Goal: Task Accomplishment & Management: Complete application form

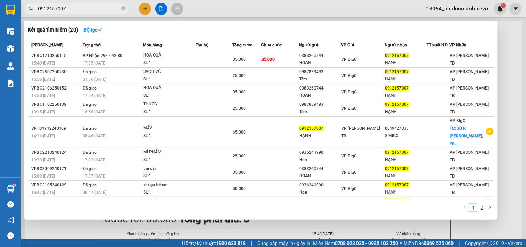
click at [128, 8] on span "0912157007" at bounding box center [76, 8] width 104 height 10
click at [124, 8] on icon "close-circle" at bounding box center [123, 8] width 4 height 4
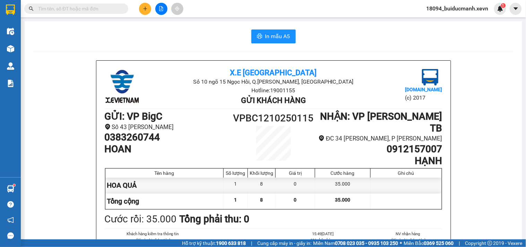
click at [91, 10] on input "text" at bounding box center [79, 9] width 82 height 8
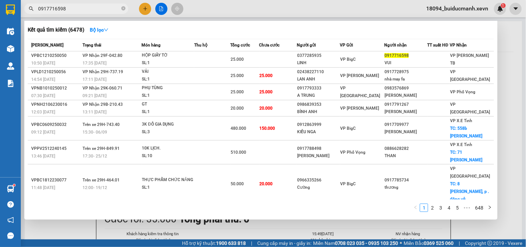
type input "0917716598"
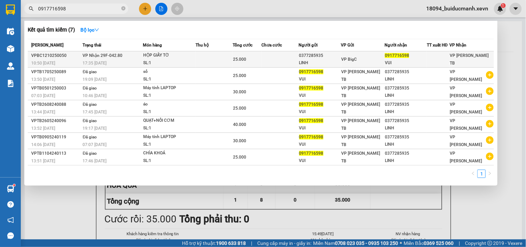
click at [243, 61] on span "25.000" at bounding box center [239, 59] width 13 height 5
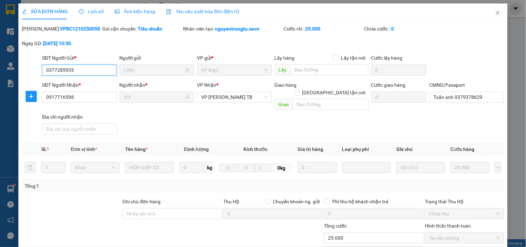
type input "0377285935"
type input "LINH"
type input "0917716598"
type input "VUI"
type input "Tuấn anh 0379378629"
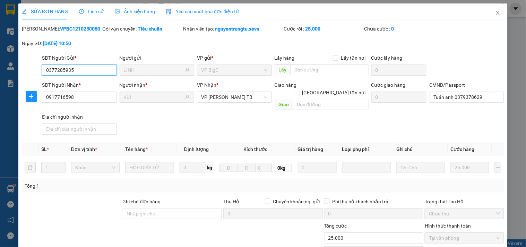
type input "0"
type input "25.000"
click at [476, 23] on div "SỬA ĐƠN HÀNG Lịch sử Ảnh kiện hàng Yêu cầu xuất hóa đơn điện tử Total Paid Fee …" at bounding box center [263, 164] width 483 height 322
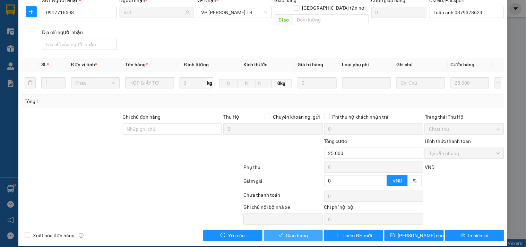
click at [298, 232] on span "Giao hàng" at bounding box center [297, 236] width 22 height 8
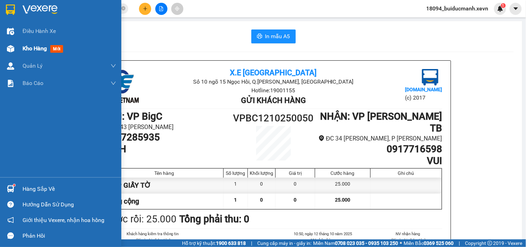
click at [9, 51] on img at bounding box center [10, 48] width 7 height 7
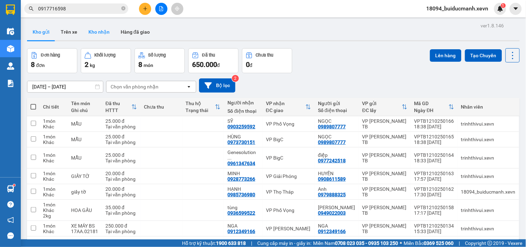
click at [96, 33] on button "Kho nhận" at bounding box center [99, 32] width 32 height 17
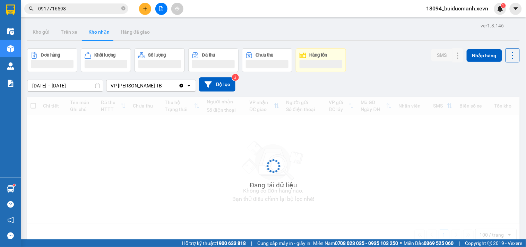
click at [415, 75] on div "[DATE] – [DATE] Press the down arrow key to interact with the calendar and sele…" at bounding box center [273, 84] width 493 height 25
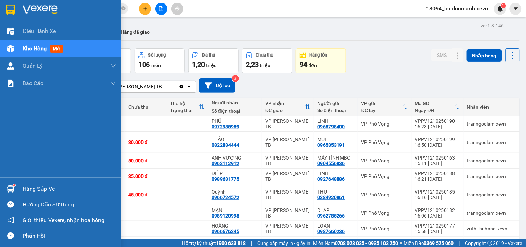
click at [19, 186] on div "Hàng sắp về" at bounding box center [60, 189] width 121 height 16
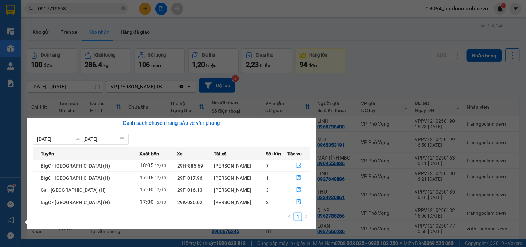
click at [373, 79] on section "Kết quả tìm kiếm ( 7 ) Bộ lọc Mã ĐH Trạng thái Món hàng Thu hộ Tổng cước Chưa c…" at bounding box center [263, 123] width 526 height 247
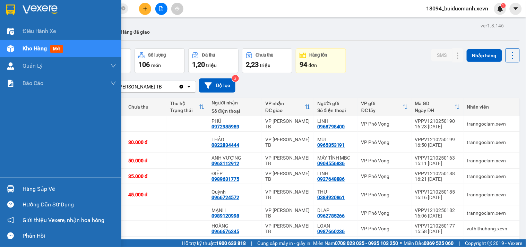
drag, startPoint x: 14, startPoint y: 189, endPoint x: 9, endPoint y: 191, distance: 5.1
click at [11, 190] on div at bounding box center [11, 189] width 12 height 12
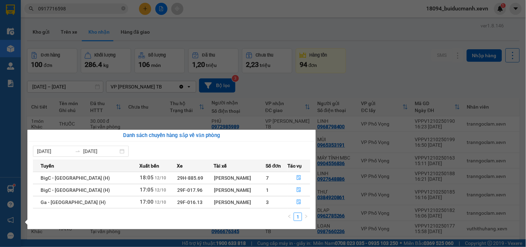
click at [375, 60] on section "Kết quả tìm kiếm ( 7 ) Bộ lọc Mã ĐH Trạng thái Món hàng Thu hộ Tổng cước Chưa c…" at bounding box center [263, 123] width 526 height 247
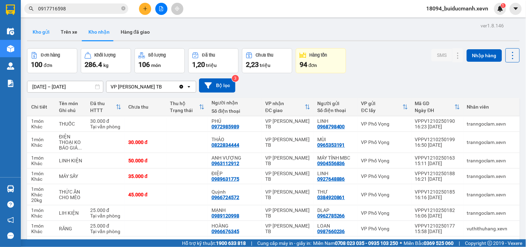
click at [35, 31] on button "Kho gửi" at bounding box center [41, 32] width 28 height 17
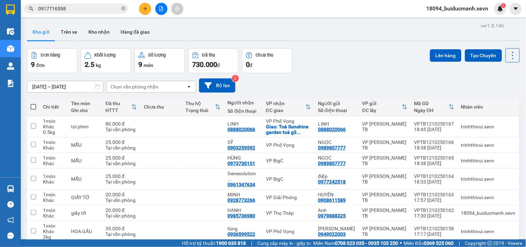
scroll to position [57, 0]
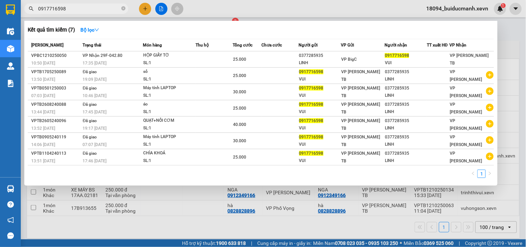
click at [120, 7] on span "0917716598" at bounding box center [76, 8] width 104 height 10
drag, startPoint x: 101, startPoint y: 10, endPoint x: 1, endPoint y: 79, distance: 121.1
click at [0, 53] on section "Kết quả tìm kiếm ( 7 ) Bộ lọc Mã ĐH Trạng thái Món hàng Thu hộ Tổng cước Chưa c…" at bounding box center [263, 123] width 526 height 247
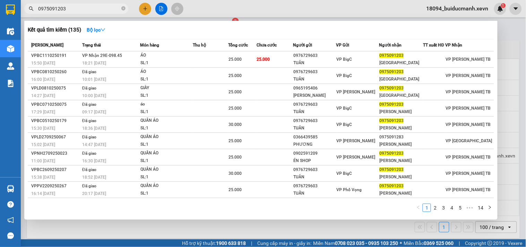
type input "0975091203"
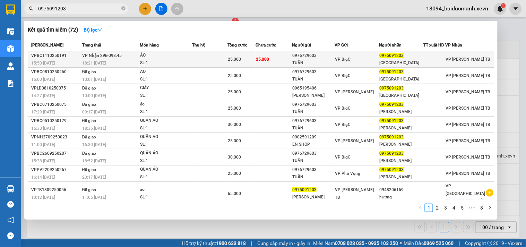
click at [213, 59] on td at bounding box center [210, 59] width 35 height 16
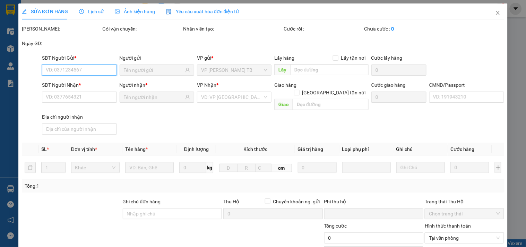
type input "0976729603"
type input "TUÂN"
type input "0975091203"
type input "[GEOGRAPHIC_DATA]"
type input "001088028047 C HÀ"
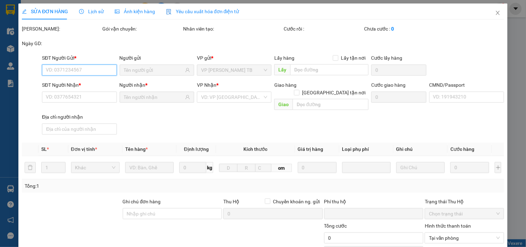
type input "0"
type input "25.000"
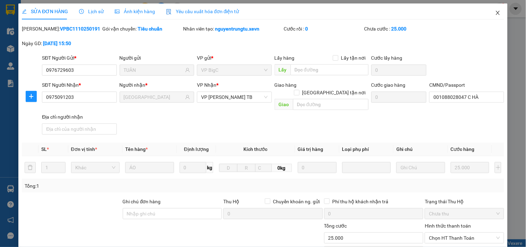
drag, startPoint x: 492, startPoint y: 10, endPoint x: 500, endPoint y: 11, distance: 7.7
click at [493, 10] on span "Close" at bounding box center [497, 12] width 19 height 19
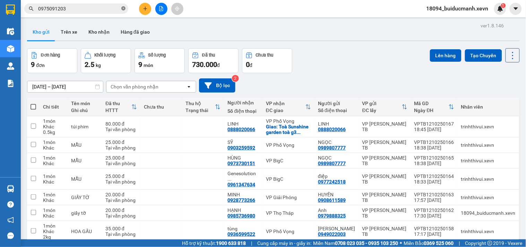
click at [124, 8] on icon "close-circle" at bounding box center [123, 8] width 4 height 4
click at [116, 9] on input "text" at bounding box center [79, 9] width 82 height 8
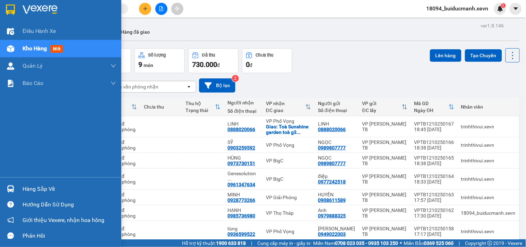
click at [16, 194] on div at bounding box center [11, 189] width 12 height 12
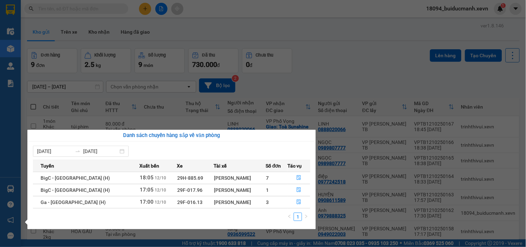
click at [373, 70] on section "Kết quả tìm kiếm ( 72 ) Bộ lọc Mã ĐH Trạng thái Món hàng Thu hộ Tổng cước Chưa …" at bounding box center [263, 123] width 526 height 247
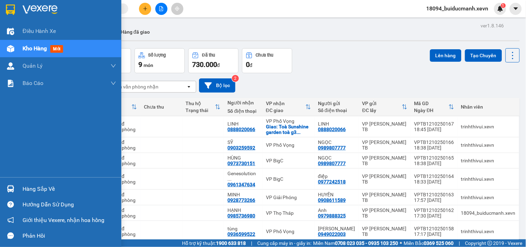
click at [8, 194] on div at bounding box center [11, 189] width 12 height 12
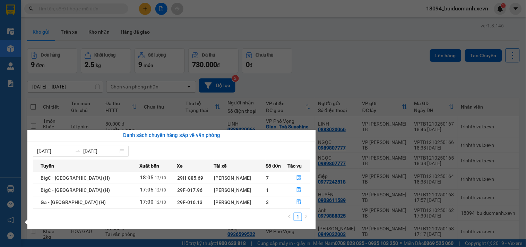
click at [344, 68] on section "Kết quả tìm kiếm ( 72 ) Bộ lọc Mã ĐH Trạng thái Món hàng Thu hộ Tổng cước Chưa …" at bounding box center [263, 123] width 526 height 247
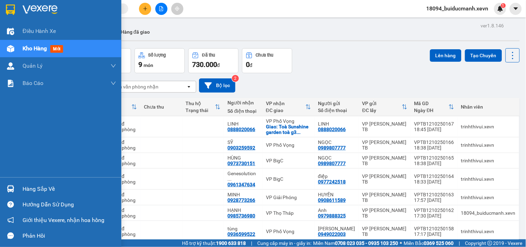
click at [17, 189] on div "Hàng sắp về" at bounding box center [60, 189] width 121 height 16
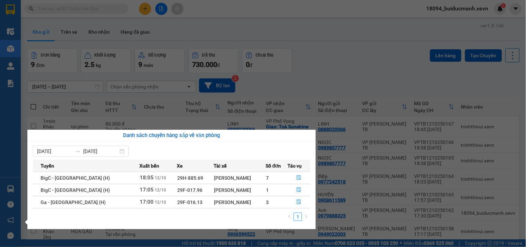
click at [377, 34] on section "Kết quả tìm kiếm ( 72 ) Bộ lọc Mã ĐH Trạng thái Món hàng Thu hộ Tổng cước Chưa …" at bounding box center [263, 123] width 526 height 247
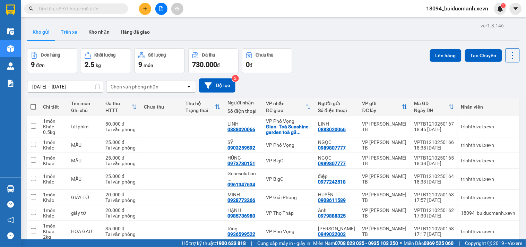
click at [77, 32] on button "Trên xe" at bounding box center [69, 32] width 28 height 17
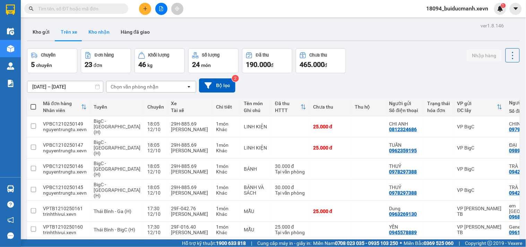
click at [102, 34] on button "Kho nhận" at bounding box center [99, 32] width 32 height 17
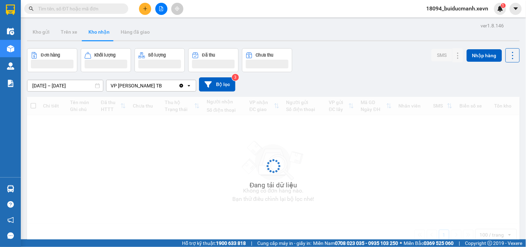
click at [389, 82] on div "[DATE] – [DATE] Press the down arrow key to interact with the calendar and sele…" at bounding box center [273, 84] width 493 height 14
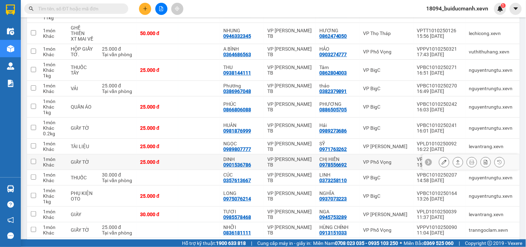
scroll to position [1517, 0]
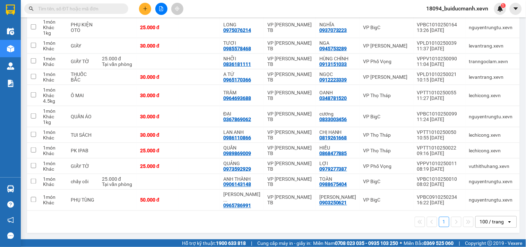
drag, startPoint x: 377, startPoint y: 212, endPoint x: 390, endPoint y: 210, distance: 13.6
click at [390, 211] on div "1 100 / trang open" at bounding box center [273, 222] width 493 height 22
drag, startPoint x: 388, startPoint y: 210, endPoint x: 402, endPoint y: 211, distance: 14.6
click at [402, 211] on div "1 100 / trang open" at bounding box center [273, 222] width 493 height 22
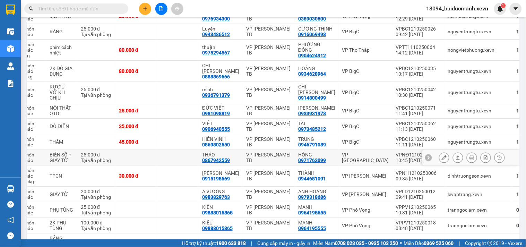
scroll to position [708, 0]
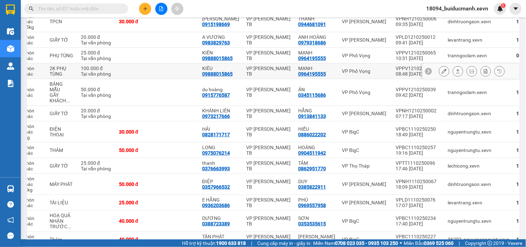
click at [339, 77] on td "VP Phố Vọng" at bounding box center [366, 71] width 54 height 16
checkbox input "true"
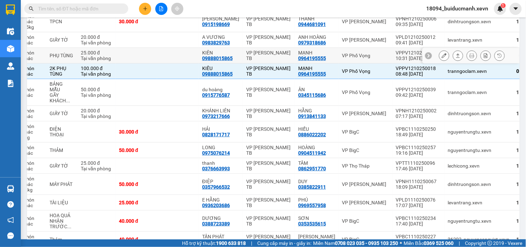
click at [339, 61] on td "VP Phố Vọng" at bounding box center [366, 56] width 54 height 16
checkbox input "true"
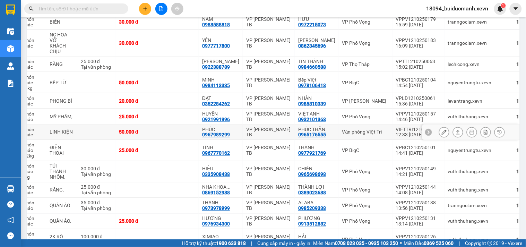
scroll to position [0, 0]
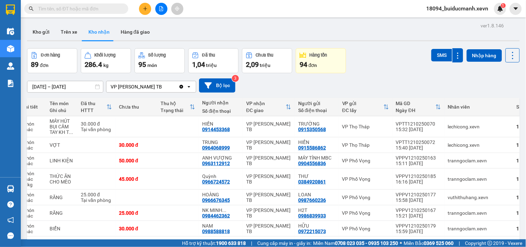
drag, startPoint x: 432, startPoint y: 56, endPoint x: 421, endPoint y: 57, distance: 10.2
click at [432, 56] on button "SMS" at bounding box center [442, 55] width 21 height 12
click at [391, 56] on div "Đơn hàng 89 đơn Khối lượng 286.4 kg Số lượng 95 món Đã thu 1,04 triệu Chưa thu …" at bounding box center [273, 60] width 493 height 25
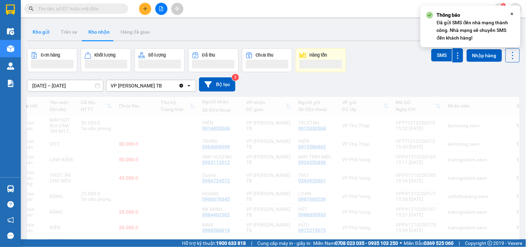
click at [42, 31] on button "Kho gửi" at bounding box center [41, 32] width 28 height 17
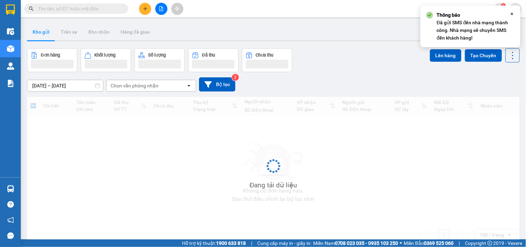
click at [42, 31] on button "Kho gửi" at bounding box center [41, 32] width 28 height 17
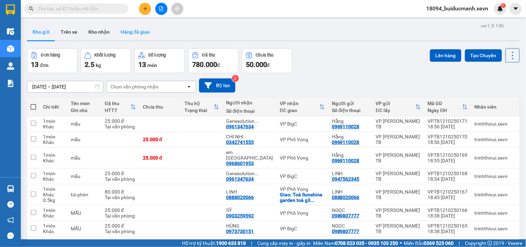
click at [126, 26] on button "Hàng đã giao" at bounding box center [135, 32] width 40 height 17
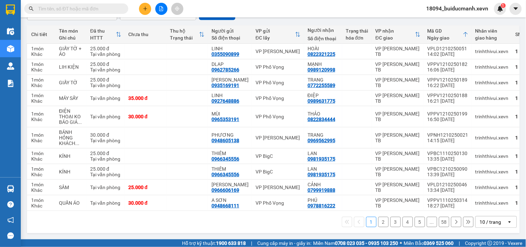
scroll to position [0, 14]
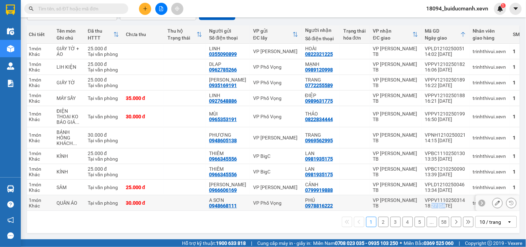
drag, startPoint x: 424, startPoint y: 206, endPoint x: 440, endPoint y: 207, distance: 15.3
click at [440, 207] on td "VPPV1110250314 18:27 [DATE]" at bounding box center [446, 203] width 48 height 16
checkbox input "true"
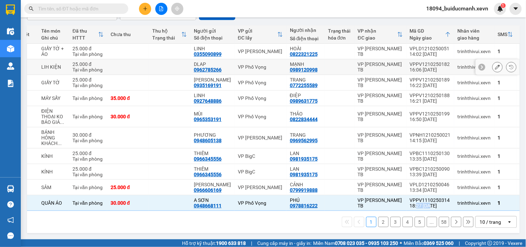
scroll to position [0, 0]
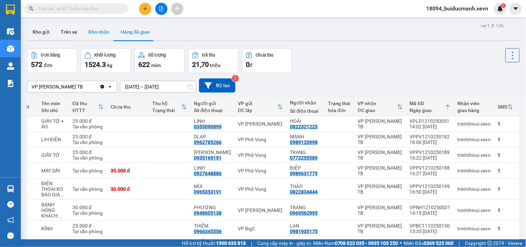
click at [103, 35] on button "Kho nhận" at bounding box center [99, 32] width 32 height 17
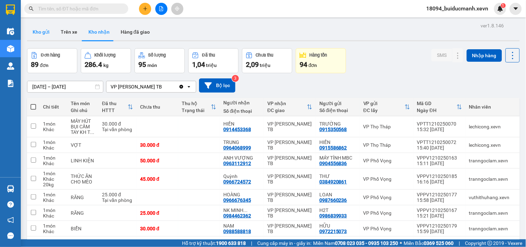
click at [45, 29] on button "Kho gửi" at bounding box center [41, 32] width 28 height 17
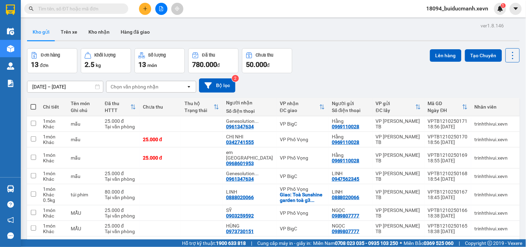
click at [361, 59] on div "Đơn hàng 13 đơn Khối lượng 2.5 kg Số lượng 13 món Đã thu 780.000 đ Chưa thu 50.…" at bounding box center [273, 60] width 493 height 25
drag, startPoint x: 426, startPoint y: 29, endPoint x: 100, endPoint y: 33, distance: 325.8
click at [100, 33] on button "Kho nhận" at bounding box center [99, 32] width 32 height 17
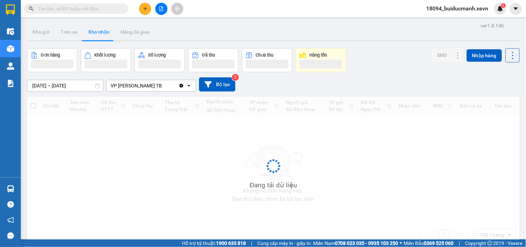
click at [386, 38] on div "Kho gửi Trên xe Kho nhận Hàng đã giao" at bounding box center [273, 33] width 493 height 18
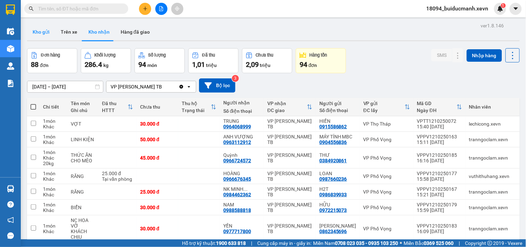
click at [32, 32] on button "Kho gửi" at bounding box center [41, 32] width 28 height 17
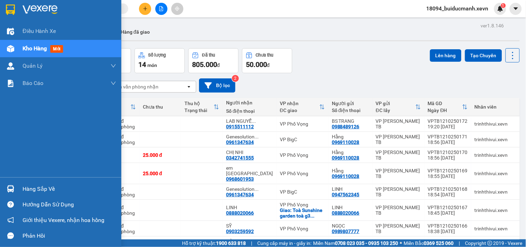
click at [14, 186] on div at bounding box center [11, 189] width 12 height 12
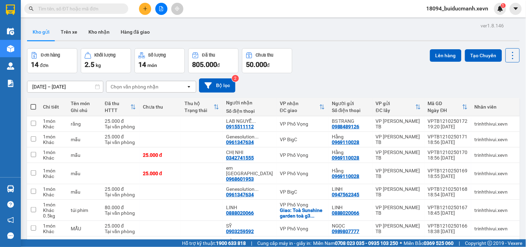
click at [341, 65] on section "Kết quả tìm kiếm ( 72 ) Bộ lọc Mã ĐH Trạng thái Món hàng Thu hộ Tổng cước Chưa …" at bounding box center [263, 123] width 526 height 247
click at [106, 29] on button "Kho nhận" at bounding box center [99, 32] width 32 height 17
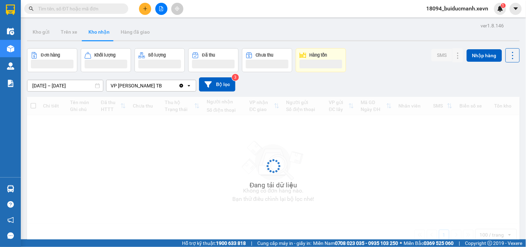
click at [401, 53] on div "Đơn hàng Khối lượng Số lượng Đã thu Chưa thu Hàng tồn SMS Nhập hàng" at bounding box center [273, 60] width 493 height 24
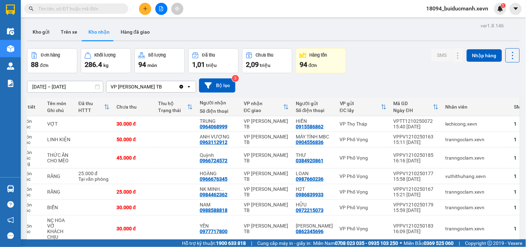
click at [390, 76] on div "[DATE] – [DATE] Press the down arrow key to interact with the calendar and sele…" at bounding box center [273, 85] width 493 height 25
click at [40, 27] on button "Kho gửi" at bounding box center [41, 32] width 28 height 17
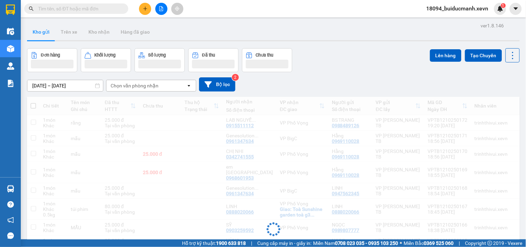
click at [368, 60] on div "Đơn hàng Khối lượng Số lượng Đã thu Chưa thu Lên hàng Tạo Chuyến" at bounding box center [273, 60] width 493 height 24
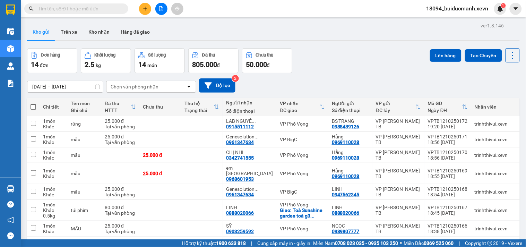
click at [91, 11] on input "text" at bounding box center [79, 9] width 82 height 8
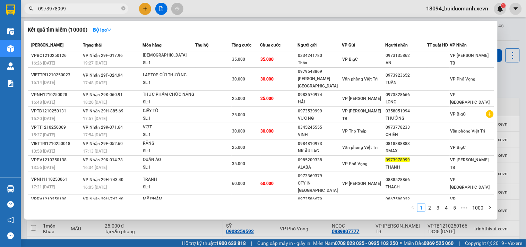
type input "0973978999"
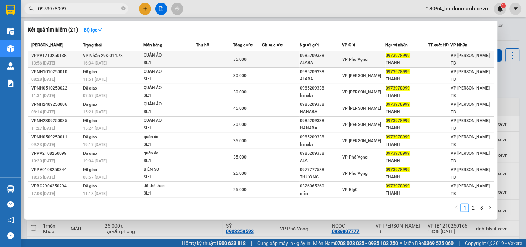
click at [295, 65] on td at bounding box center [280, 59] width 37 height 16
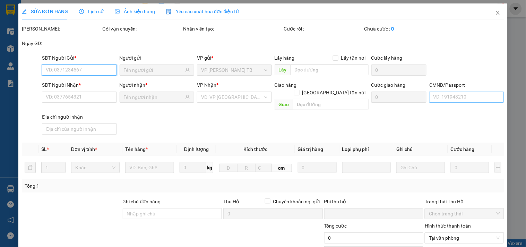
type input "0985209338"
type input "ALABA"
type input "0973978999"
type input "THANH"
type input "[PERSON_NAME] 0858201286"
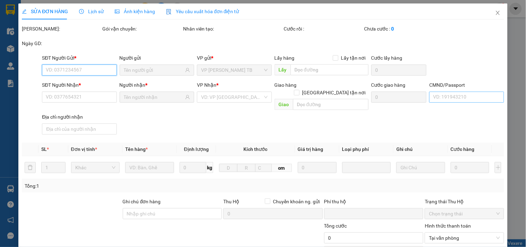
type input "0"
type input "35.000"
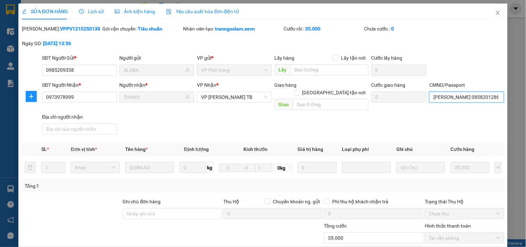
click at [467, 96] on input "[PERSON_NAME] 0858201286" at bounding box center [466, 97] width 75 height 11
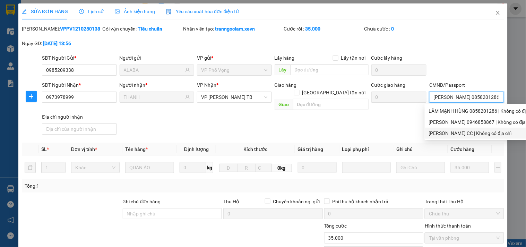
click at [471, 133] on div "[PERSON_NAME] CC | Không có địa chỉ" at bounding box center [482, 133] width 107 height 8
type input "[PERSON_NAME]"
click at [481, 46] on div "[PERSON_NAME]: VPPV1210250138 Gói vận chuyển: Tiêu chuẩn Nhân viên tạo: tranngo…" at bounding box center [263, 39] width 484 height 29
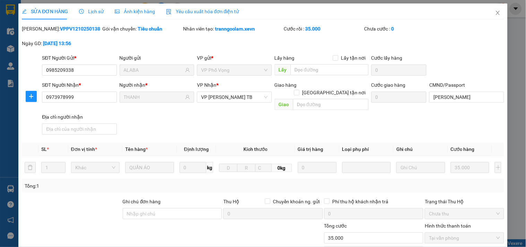
scroll to position [85, 0]
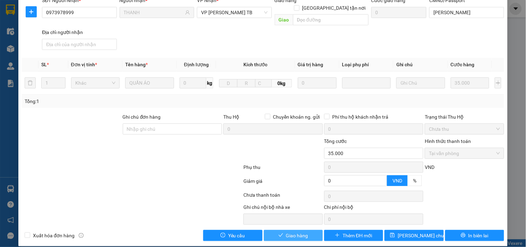
click at [300, 232] on span "Giao hàng" at bounding box center [297, 236] width 22 height 8
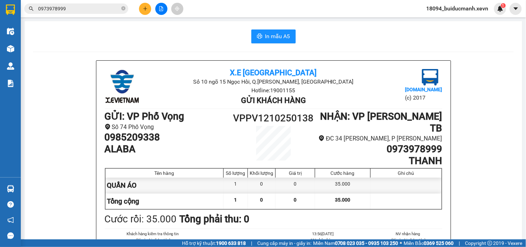
click at [120, 9] on span "0973978999" at bounding box center [76, 8] width 104 height 10
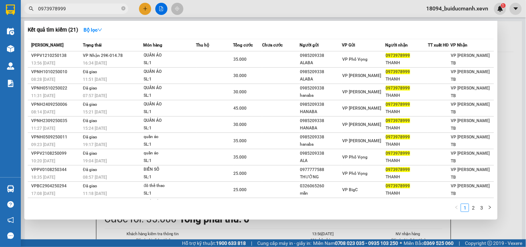
drag, startPoint x: 124, startPoint y: 8, endPoint x: 120, endPoint y: 9, distance: 3.8
click at [124, 8] on icon "close-circle" at bounding box center [123, 8] width 4 height 4
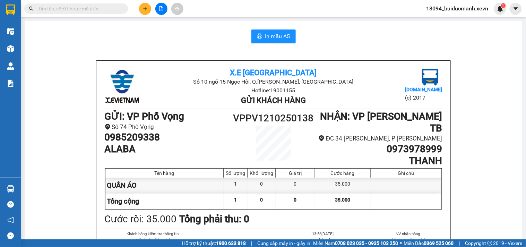
click at [116, 9] on input "text" at bounding box center [79, 9] width 82 height 8
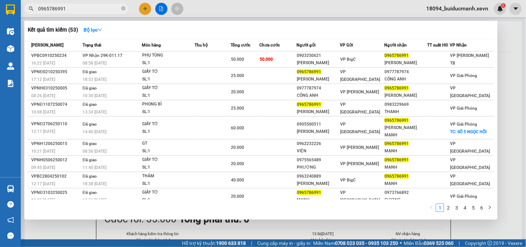
type input "0965786991"
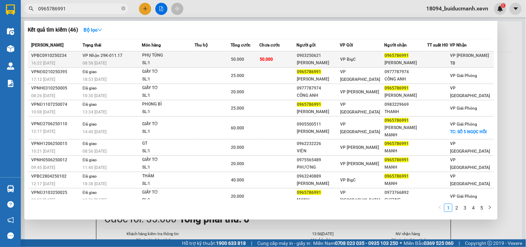
click at [336, 57] on div "0903250621" at bounding box center [318, 55] width 43 height 7
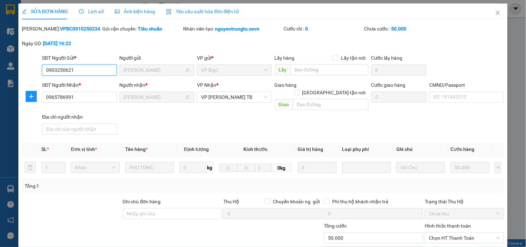
type input "0903250621"
type input "[PERSON_NAME]"
type input "0965786991"
type input "[PERSON_NAME]"
type input "0"
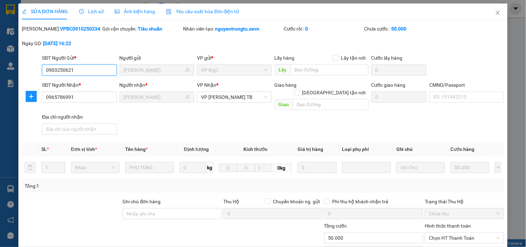
type input "50.000"
click at [443, 99] on input "CMND/Passport" at bounding box center [466, 97] width 75 height 11
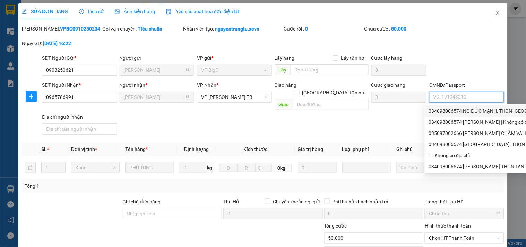
click at [455, 111] on div "034098006574 NG ĐỨC MẠNH, THÔN [GEOGRAPHIC_DATA]/B | Không có địa chỉ" at bounding box center [531, 111] width 204 height 8
type input "034098006574 NG ĐỨC MẠNH, THÔN [GEOGRAPHIC_DATA]/B"
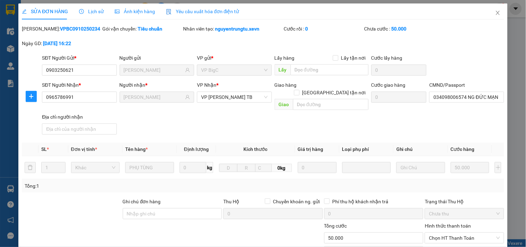
click at [475, 45] on div "[PERSON_NAME]: VPBC0910250234 Gói vận chuyển: Tiêu chuẩn Nhân viên tạo: nguyent…" at bounding box center [263, 39] width 484 height 29
click at [465, 117] on div "SĐT Người Nhận * 0965786991 Người nhận * [PERSON_NAME] VP Nhận * VP [PERSON_NAM…" at bounding box center [273, 109] width 465 height 56
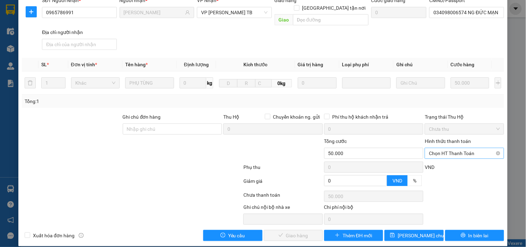
click at [470, 148] on span "Chọn HT Thanh Toán" at bounding box center [464, 153] width 71 height 10
click at [445, 159] on div "Tại văn phòng" at bounding box center [460, 160] width 70 height 8
type input "0"
click at [305, 230] on button "Giao hàng" at bounding box center [293, 235] width 59 height 11
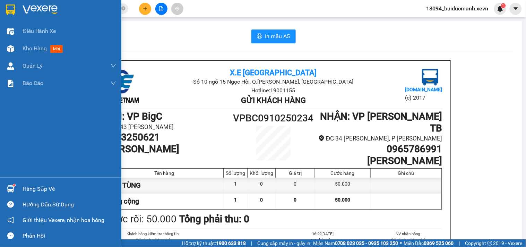
click at [10, 191] on img at bounding box center [10, 188] width 7 height 7
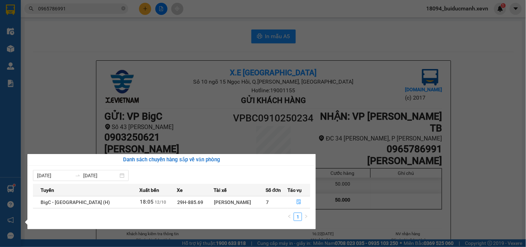
click at [144, 40] on section "Kết quả tìm kiếm ( 46 ) Bộ lọc Mã ĐH Trạng thái Món hàng Thu hộ Tổng cước Chưa …" at bounding box center [263, 123] width 526 height 247
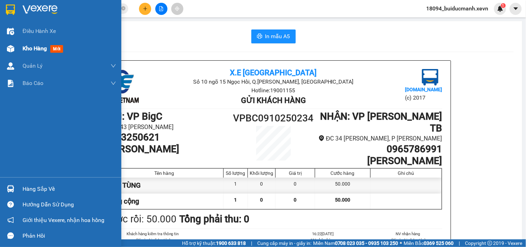
click at [17, 45] on div "Kho hàng mới" at bounding box center [60, 48] width 121 height 17
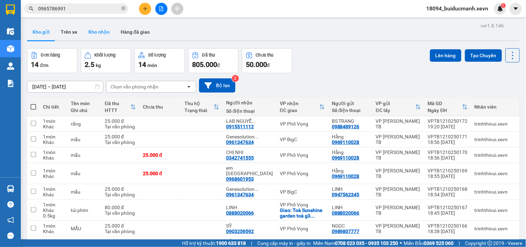
click at [101, 29] on button "Kho nhận" at bounding box center [99, 32] width 32 height 17
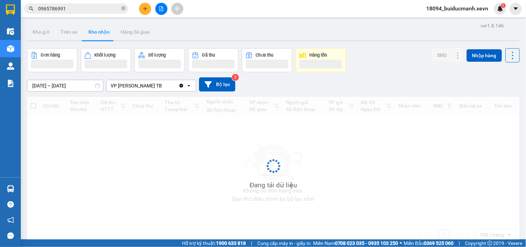
click at [405, 70] on div "Đơn hàng Khối lượng Số lượng Đã thu Chưa thu Hàng tồn SMS Nhập hàng" at bounding box center [273, 60] width 493 height 24
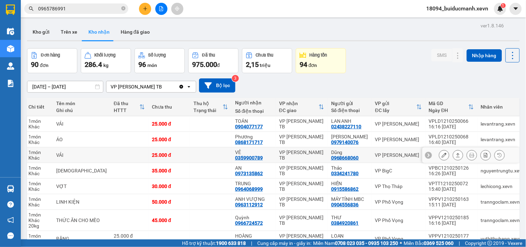
click at [429, 152] on div "VPLD1210250064" at bounding box center [451, 153] width 45 height 6
checkbox input "true"
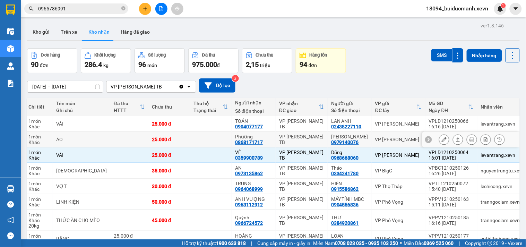
click at [429, 143] on div "16:40 [DATE]" at bounding box center [451, 142] width 45 height 6
checkbox input "true"
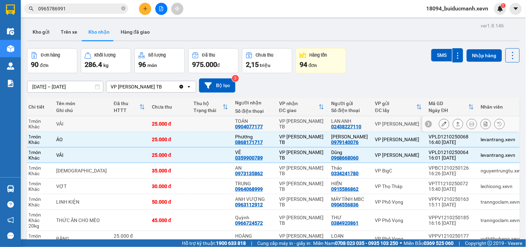
click at [429, 126] on div "16:16 [DATE]" at bounding box center [451, 127] width 45 height 6
checkbox input "true"
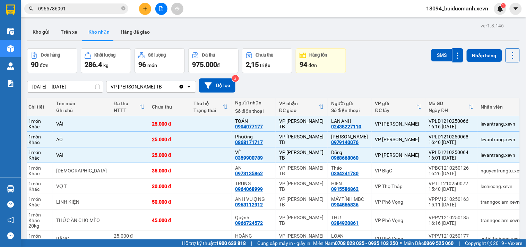
drag, startPoint x: 407, startPoint y: 71, endPoint x: 432, endPoint y: 65, distance: 25.9
click at [407, 71] on div "Đơn hàng 90 đơn Khối lượng 286.4 kg Số lượng 96 món Đã thu 975.000 đ Chưa thu 2…" at bounding box center [273, 60] width 493 height 25
click at [440, 56] on button "SMS" at bounding box center [442, 55] width 21 height 12
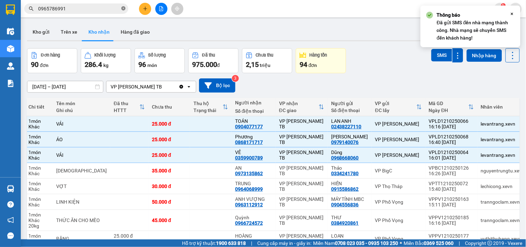
click at [122, 9] on icon "close-circle" at bounding box center [123, 8] width 4 height 4
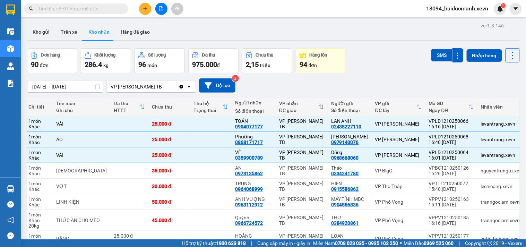
click at [113, 7] on input "text" at bounding box center [79, 9] width 82 height 8
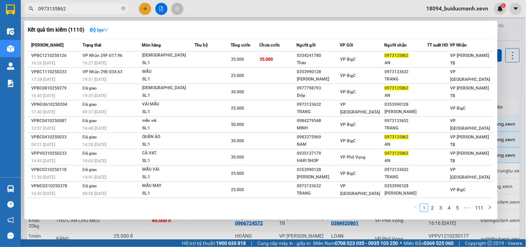
type input "0973135862"
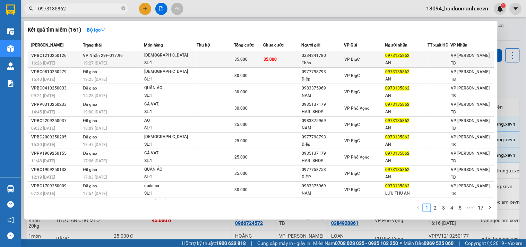
click at [225, 55] on td at bounding box center [215, 59] width 37 height 16
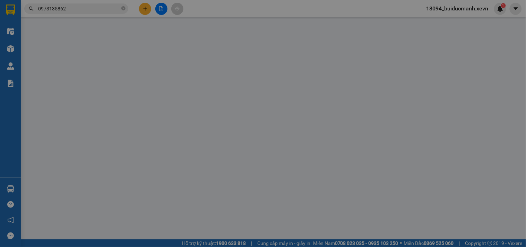
type input "0334241780"
type input "Thảo"
type input "0973135862"
type input "AN"
type input "[PERSON_NAME] thảo 0395752962"
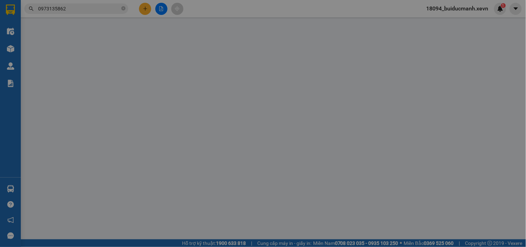
type input "0"
type input "35.000"
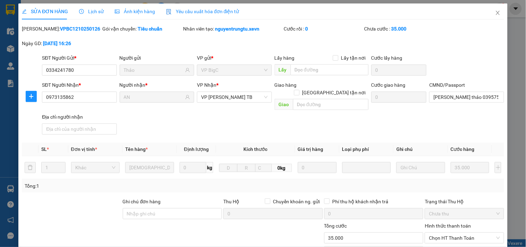
click at [477, 66] on div "SĐT Người Gửi * 0334241780 Người gửi Thảo VP gửi * VP BigC Lấy hàng Lấy tận nơi…" at bounding box center [273, 66] width 465 height 24
click at [433, 95] on input "[PERSON_NAME] thảo 0395752962" at bounding box center [466, 97] width 75 height 11
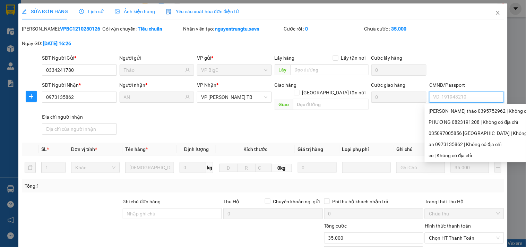
type input "d"
type input "[PERSON_NAME] sdt 0825506223"
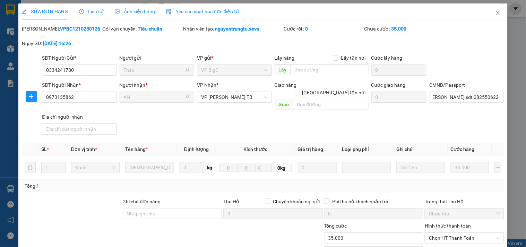
click at [458, 52] on div "[PERSON_NAME]: VPBC1210250126 Gói vận chuyển: Tiêu chuẩn Nhân viên tạo: nguyent…" at bounding box center [263, 39] width 484 height 29
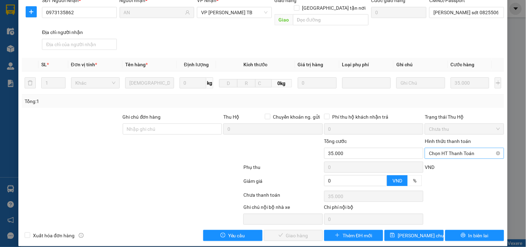
click at [452, 148] on span "Chọn HT Thanh Toán" at bounding box center [464, 153] width 71 height 10
click at [444, 157] on div "Tại văn phòng" at bounding box center [460, 160] width 70 height 8
type input "0"
click at [300, 232] on span "Giao hàng" at bounding box center [297, 236] width 22 height 8
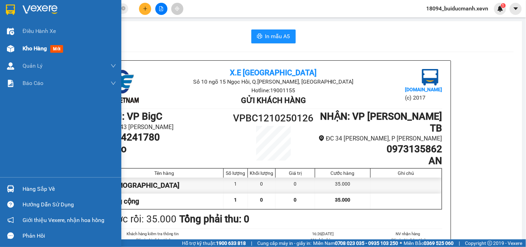
click at [14, 46] on img at bounding box center [10, 48] width 7 height 7
click at [31, 46] on span "Kho hàng" at bounding box center [35, 48] width 24 height 7
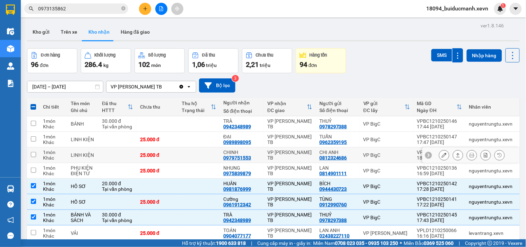
scroll to position [0, 30]
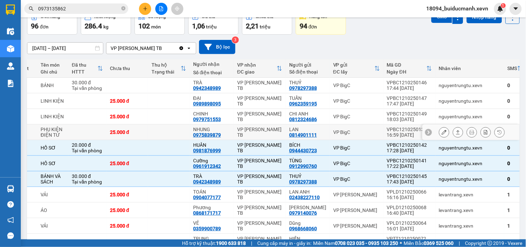
drag, startPoint x: 357, startPoint y: 128, endPoint x: 362, endPoint y: 82, distance: 46.1
click at [355, 127] on td "VP BigC" at bounding box center [357, 133] width 54 height 16
checkbox input "true"
click at [356, 117] on div "VP BigC" at bounding box center [356, 117] width 47 height 6
click at [359, 105] on td "VP BigC" at bounding box center [357, 101] width 54 height 16
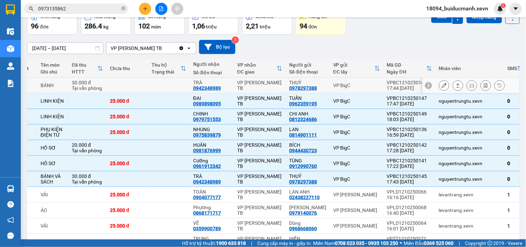
checkbox input "true"
click at [362, 82] on td "VP BigC" at bounding box center [357, 86] width 54 height 16
checkbox input "true"
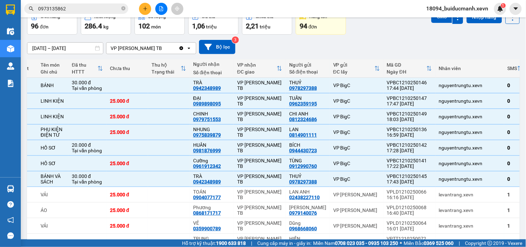
scroll to position [0, 0]
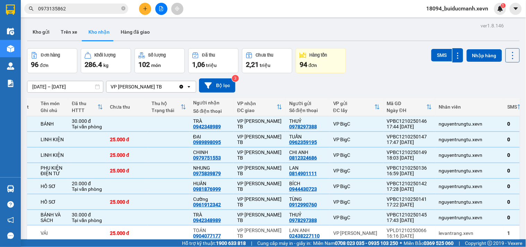
click at [393, 77] on div "[DATE] – [DATE] Press the down arrow key to interact with the calendar and sele…" at bounding box center [273, 85] width 493 height 25
drag, startPoint x: 438, startPoint y: 56, endPoint x: 391, endPoint y: 61, distance: 47.5
click at [437, 56] on button "SMS" at bounding box center [442, 55] width 21 height 12
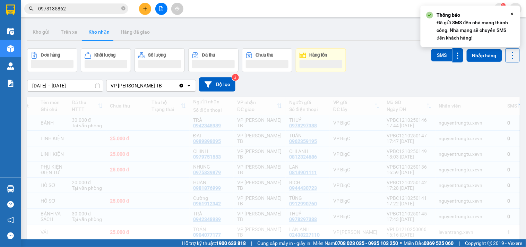
click at [389, 61] on div "Đơn hàng Khối lượng Số lượng Đã thu Chưa thu Hàng tồn SMS Nhập hàng" at bounding box center [273, 60] width 493 height 24
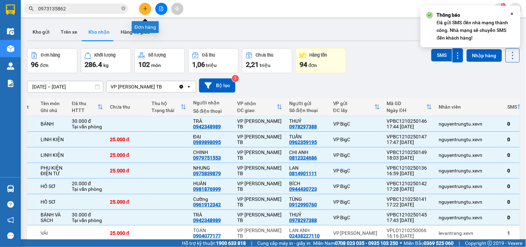
click at [147, 4] on button at bounding box center [145, 9] width 12 height 12
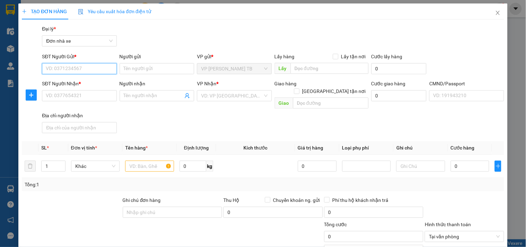
click at [93, 68] on input "SĐT Người Gửi *" at bounding box center [79, 68] width 75 height 11
type input "0912597111"
drag, startPoint x: 71, startPoint y: 83, endPoint x: 167, endPoint y: 53, distance: 100.7
click at [72, 83] on div "0912597111 - TRANG" at bounding box center [79, 83] width 66 height 8
type input "TRANG"
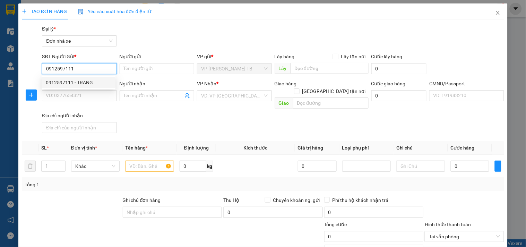
type input "0987468681"
type input "SƠN"
type input "001081020570"
type input "0912597111"
click at [191, 30] on div "Gói vận chuyển * Tiêu chuẩn Đại lý * Đơn nhà xe" at bounding box center [273, 37] width 465 height 24
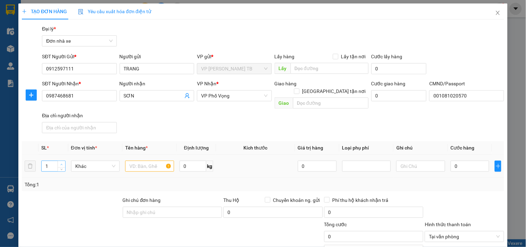
type input "2"
click at [60, 162] on span "up" at bounding box center [62, 164] width 4 height 4
click at [156, 161] on input "text" at bounding box center [149, 166] width 49 height 11
type input "2 kiện gạo"
click at [188, 161] on input "0" at bounding box center [193, 166] width 27 height 11
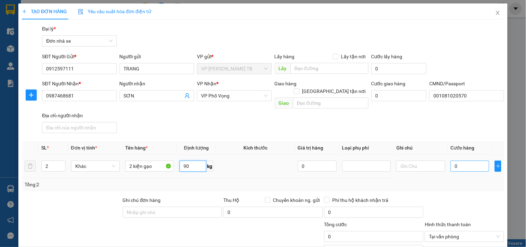
type input "90"
click at [467, 161] on input "0" at bounding box center [470, 166] width 39 height 11
type input "1"
type input "12"
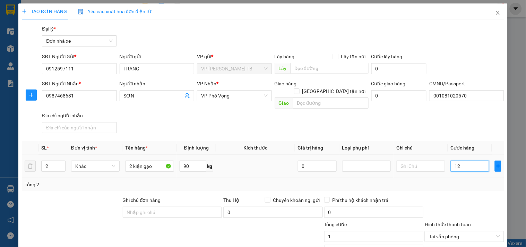
type input "12"
type input "120"
type input "120.000"
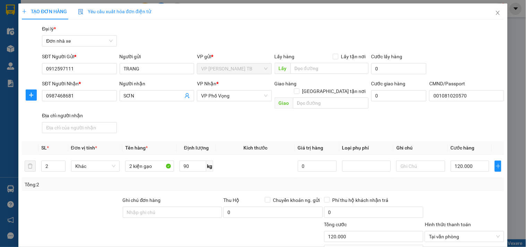
drag, startPoint x: 430, startPoint y: 115, endPoint x: 487, endPoint y: 141, distance: 61.9
click at [431, 115] on div "SĐT Người Nhận * 0987468681 Người nhận SƠN VP Nhận * VP Phố Vọng Giao hàng Giao…" at bounding box center [273, 108] width 465 height 56
click at [475, 161] on input "120.000" at bounding box center [470, 166] width 39 height 11
click at [476, 130] on div "Transit Pickup Surcharge Ids Transit Deliver Surcharge Ids Transit Deliver Surc…" at bounding box center [263, 174] width 483 height 299
click at [220, 119] on div "SĐT Người Nhận * 0987468681 Người nhận SƠN VP Nhận * VP Phố Vọng Giao hàng Giao…" at bounding box center [273, 108] width 465 height 56
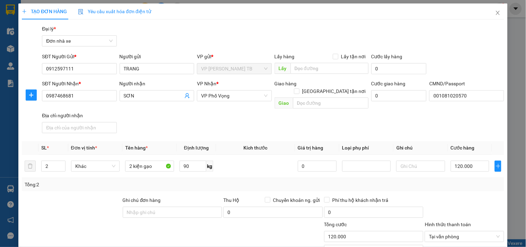
click at [481, 57] on div "SĐT Người Gửi * 0912597111 Người gửi TRANG VP gửi * VP Trần Phú TB Lấy hàng Lấy…" at bounding box center [273, 65] width 465 height 24
click at [468, 111] on div "SĐT Người Nhận * 0987468681 Người nhận SƠN VP Nhận * VP Phố Vọng Giao hàng Giao…" at bounding box center [273, 108] width 465 height 56
click at [474, 65] on div "SĐT Người Gửi * 0912597111 Người gửi TRANG VP gửi * VP Trần Phú TB Lấy hàng Lấy…" at bounding box center [273, 65] width 465 height 24
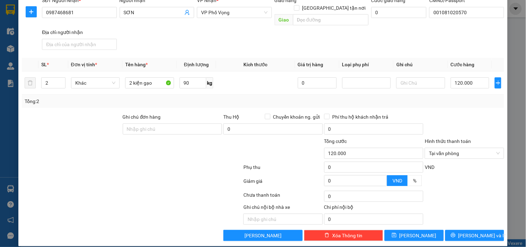
click at [475, 58] on th "Cước hàng" at bounding box center [470, 65] width 44 height 14
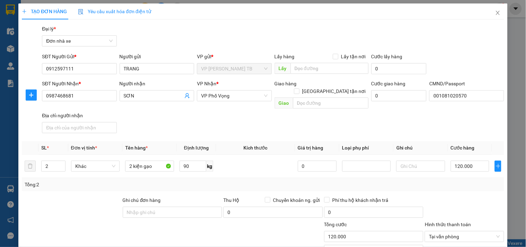
click at [476, 117] on div "SĐT Người Nhận * 0987468681 Người nhận SƠN VP Nhận * VP Phố Vọng Giao hàng Giao…" at bounding box center [273, 108] width 465 height 56
click at [451, 49] on div "Gói vận chuyển * Tiêu chuẩn Đại lý * Đơn nhà xe" at bounding box center [273, 37] width 465 height 24
click at [199, 130] on div "Transit Pickup Surcharge Ids Transit Deliver Surcharge Ids Transit Deliver Surc…" at bounding box center [263, 174] width 483 height 299
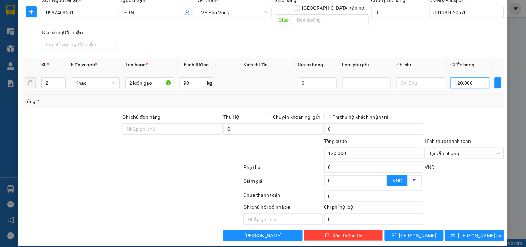
click at [472, 77] on input "120.000" at bounding box center [470, 82] width 39 height 11
type input "1"
type input "10"
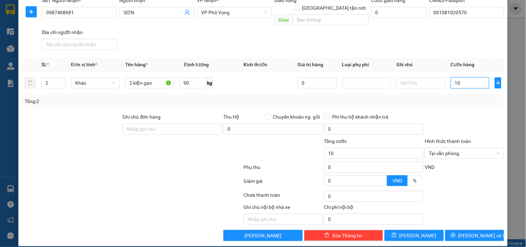
type input "100"
type input "100.000"
click at [455, 113] on div at bounding box center [464, 125] width 80 height 24
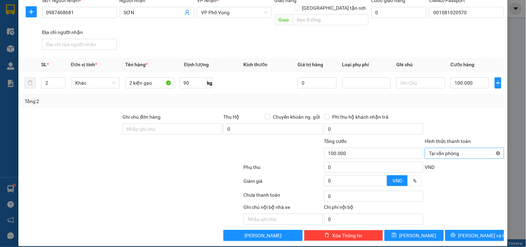
type input "100.000"
drag, startPoint x: 473, startPoint y: 91, endPoint x: 504, endPoint y: 153, distance: 69.3
click at [474, 97] on div "Tổng: 2" at bounding box center [263, 101] width 477 height 8
click at [472, 232] on span "Lưu và In" at bounding box center [483, 236] width 49 height 8
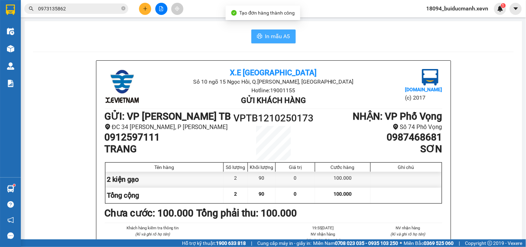
click at [276, 34] on span "In mẫu A5" at bounding box center [277, 36] width 25 height 9
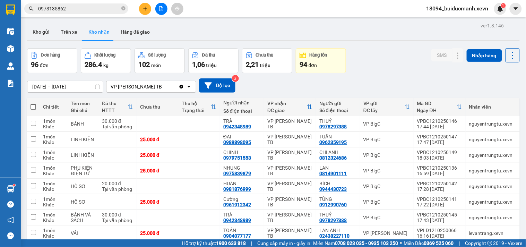
click at [396, 60] on div "Đơn hàng 96 đơn Khối lượng 286.4 kg Số lượng 102 món Đã thu 1,06 triệu Chưa thu…" at bounding box center [273, 60] width 493 height 25
click at [44, 33] on button "Kho gửi" at bounding box center [41, 32] width 28 height 17
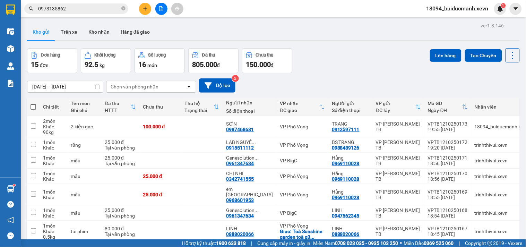
click at [323, 53] on div "Đơn hàng 15 đơn Khối lượng 92.5 kg Số lượng 16 món Đã thu 805.000 đ Chưa thu 15…" at bounding box center [273, 60] width 493 height 25
click at [144, 8] on icon "plus" at bounding box center [145, 8] width 5 height 5
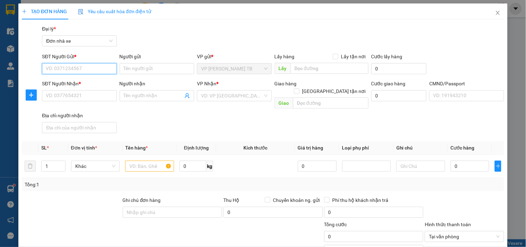
click at [60, 64] on input "SĐT Người Gửi *" at bounding box center [79, 68] width 75 height 11
type input "0963580262"
drag, startPoint x: 95, startPoint y: 81, endPoint x: 102, endPoint y: 77, distance: 7.6
click at [96, 81] on div "0963580262 - BS THẠO" at bounding box center [79, 83] width 66 height 8
type input "BS THẠO"
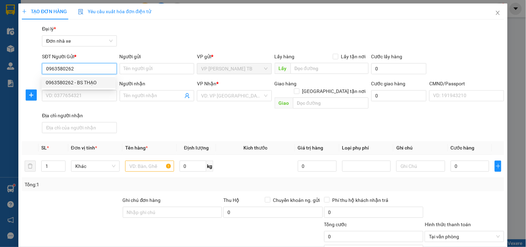
type input "0936224236"
type input "Genolife"
type input "038094023505 mạnh"
type input "0963580262"
click at [147, 38] on div "Gói vận chuyển * Tiêu chuẩn Đại lý * Đơn nhà xe" at bounding box center [273, 37] width 465 height 24
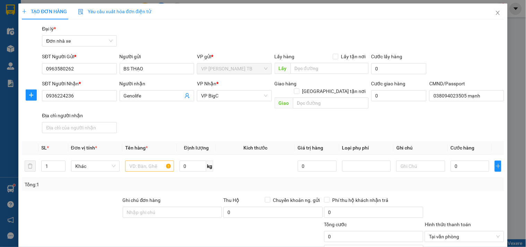
click at [156, 110] on div "SĐT Người Nhận * 0936224236 Người nhận Genolife VP Nhận * VP BigC Giao hàng Gia…" at bounding box center [273, 108] width 465 height 56
click at [151, 162] on input "text" at bounding box center [149, 166] width 49 height 11
type input "mẫu"
click at [463, 161] on input "0" at bounding box center [470, 166] width 39 height 11
type input "2"
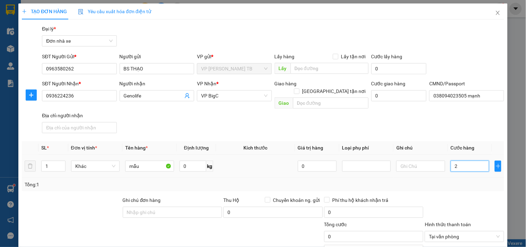
type input "2"
type input "25"
type input "25.000"
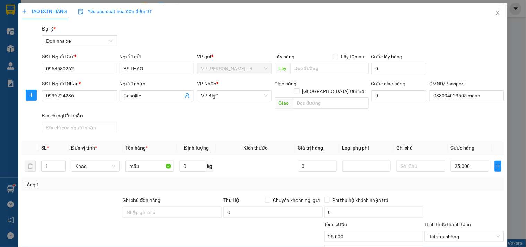
click at [462, 182] on div "Tổng: 1" at bounding box center [263, 184] width 483 height 13
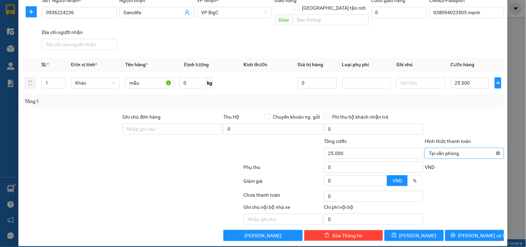
type input "25.000"
click at [486, 124] on div at bounding box center [464, 125] width 80 height 24
click at [484, 230] on button "Lưu và In" at bounding box center [474, 235] width 59 height 11
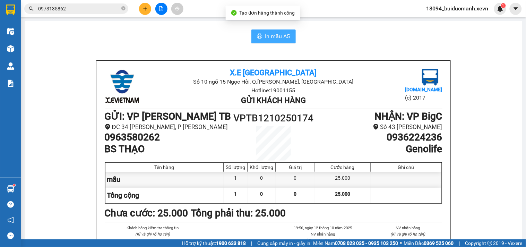
click at [265, 33] on span "In mẫu A5" at bounding box center [277, 36] width 25 height 9
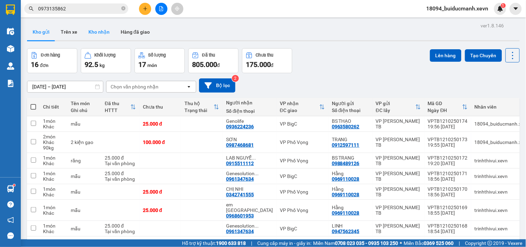
click at [94, 31] on button "Kho nhận" at bounding box center [99, 32] width 32 height 17
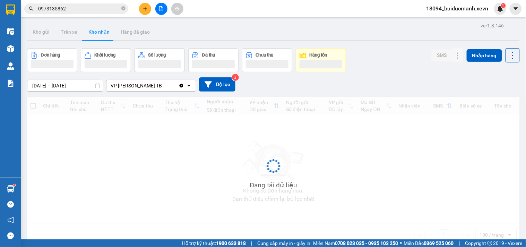
click at [387, 60] on div "Đơn hàng Khối lượng Số lượng Đã thu Chưa thu Hàng tồn SMS Nhập hàng" at bounding box center [273, 60] width 493 height 24
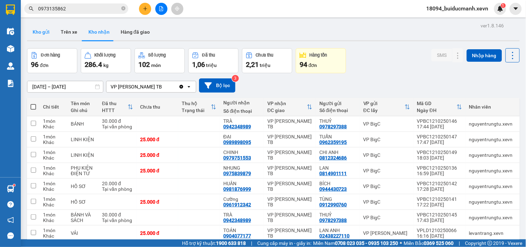
click at [39, 26] on button "Kho gửi" at bounding box center [41, 32] width 28 height 17
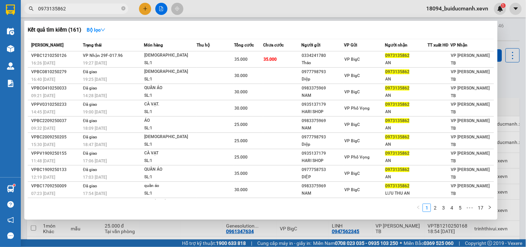
drag, startPoint x: 123, startPoint y: 8, endPoint x: 97, endPoint y: 3, distance: 26.1
click at [122, 8] on icon "close-circle" at bounding box center [123, 8] width 4 height 4
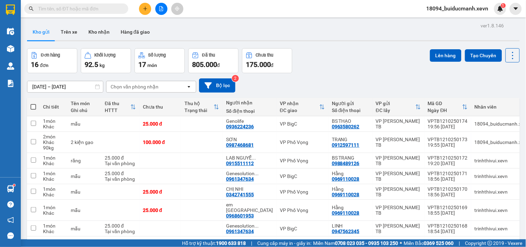
click at [93, 3] on div "Kết quả tìm kiếm ( 161 ) Bộ lọc Mã ĐH Trạng thái Món hàng Thu hộ Tổng cước Chưa…" at bounding box center [67, 9] width 135 height 12
click at [92, 10] on input "text" at bounding box center [79, 9] width 82 height 8
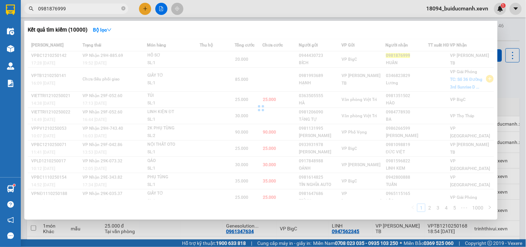
type input "0981876999"
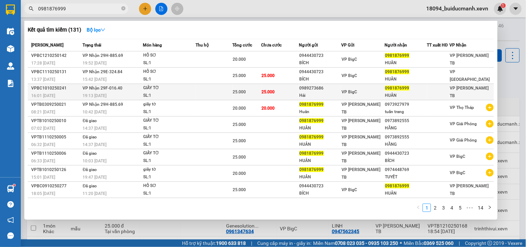
click at [284, 92] on td "25.000" at bounding box center [281, 92] width 38 height 16
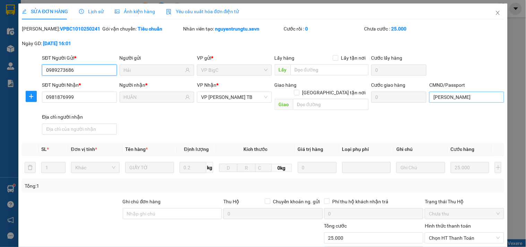
type input "0989273686"
type input "Hải"
type input "0981876999"
type input "HUÂN"
type input "BÙI VĂN HUÂN"
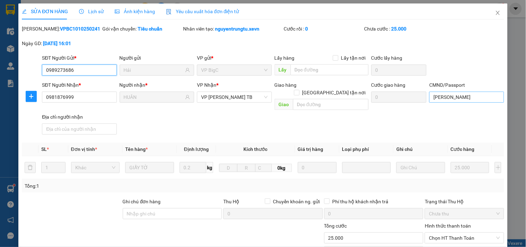
type input "0"
type input "25.000"
click at [472, 97] on input "BÙI VĂN HUÂN" at bounding box center [466, 97] width 75 height 11
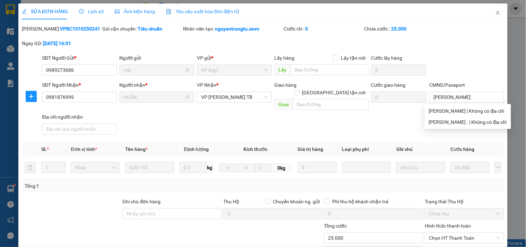
click at [482, 66] on div "SĐT Người Gửi * 0989273686 Người gửi Hải VP gửi * VP BigC Lấy hàng Lấy tận nơi …" at bounding box center [273, 66] width 465 height 24
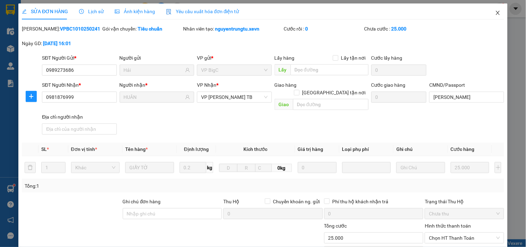
click at [495, 14] on icon "close" at bounding box center [498, 13] width 6 height 6
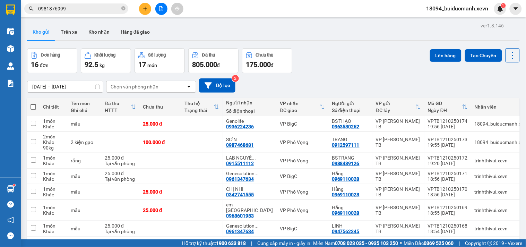
click at [87, 11] on input "0981876999" at bounding box center [79, 9] width 82 height 8
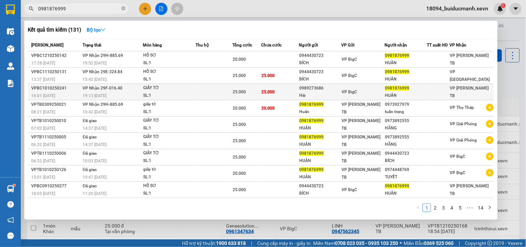
click at [213, 89] on td at bounding box center [214, 92] width 37 height 16
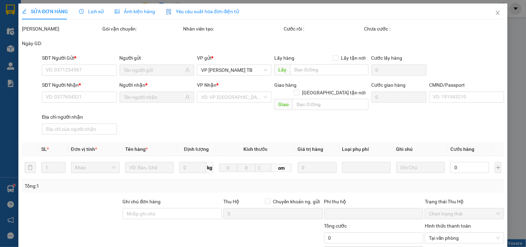
click at [466, 46] on div "Mã ĐH: Gói vận chuyển: Nhân viên tạo: Cước rồi : Chưa cước : Ngày GD:" at bounding box center [263, 39] width 484 height 29
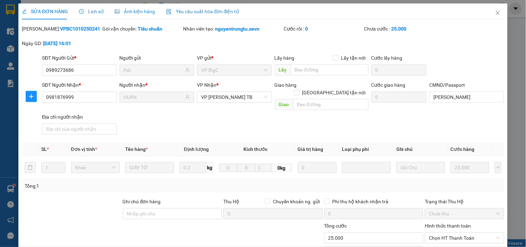
type input "0989273686"
type input "Hải"
type input "0981876999"
type input "HUÂN"
type input "BÙI VĂN HUÂN"
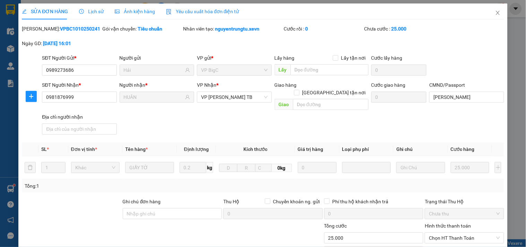
type input "0"
type input "25.000"
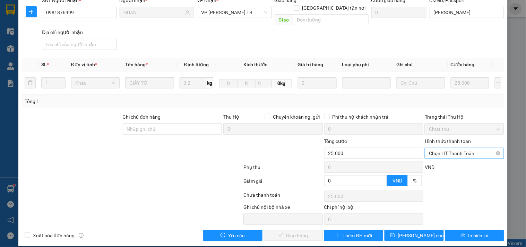
click at [436, 148] on span "Chọn HT Thanh Toán" at bounding box center [464, 153] width 71 height 10
click at [434, 160] on div "Tại văn phòng" at bounding box center [460, 160] width 70 height 8
type input "0"
click at [291, 232] on span "Giao hàng" at bounding box center [297, 236] width 22 height 8
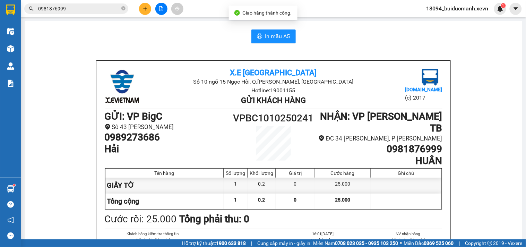
click at [96, 6] on input "0981876999" at bounding box center [79, 9] width 82 height 8
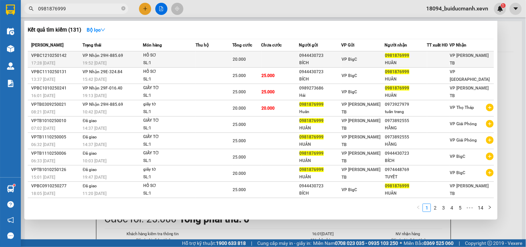
click at [299, 63] on td at bounding box center [281, 59] width 38 height 16
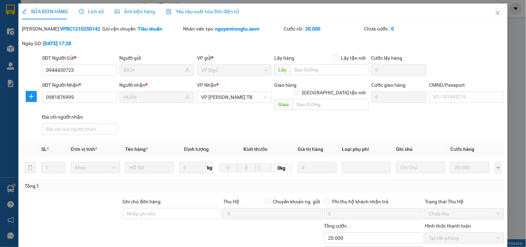
type input "0944430723"
type input "BÍCH"
type input "0981876999"
type input "HUÂN"
type input "0"
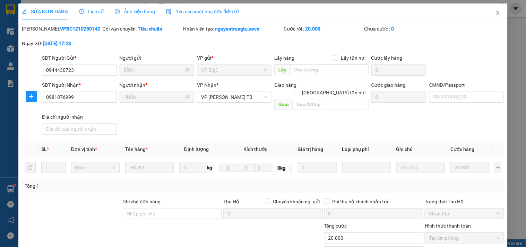
type input "20.000"
click at [468, 44] on div "Mã ĐH: VPBC1210250142 Gói vận chuyển: Tiêu chuẩn Nhân viên tạo: nguyentrungtu.x…" at bounding box center [263, 39] width 484 height 29
click at [442, 97] on input "CMND/Passport" at bounding box center [466, 97] width 75 height 11
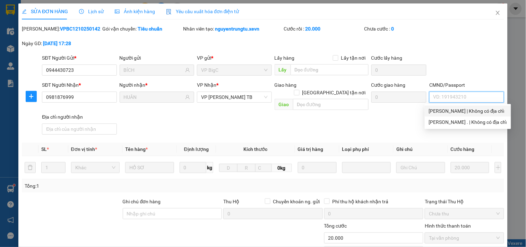
click at [452, 109] on div "BÙI VĂN HUÂN | Không có địa chỉ" at bounding box center [468, 111] width 78 height 8
type input "BÙI VĂN HUÂN"
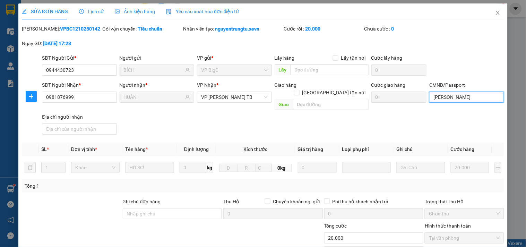
click at [463, 96] on input "BÙI VĂN HUÂN" at bounding box center [466, 97] width 75 height 11
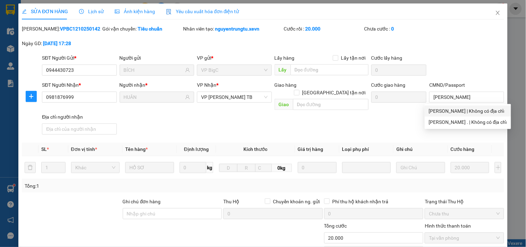
click at [457, 46] on div "Mã ĐH: VPBC1210250142 Gói vận chuyển: Tiêu chuẩn Nhân viên tạo: nguyentrungtu.x…" at bounding box center [263, 39] width 484 height 29
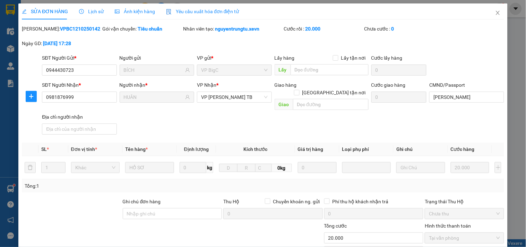
scroll to position [85, 0]
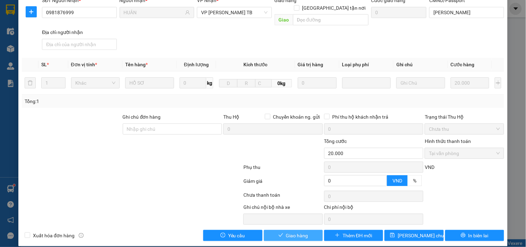
click at [291, 230] on button "Giao hàng" at bounding box center [293, 235] width 59 height 11
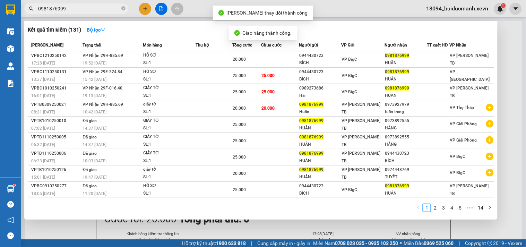
drag, startPoint x: 123, startPoint y: 8, endPoint x: 116, endPoint y: 10, distance: 8.3
click at [123, 9] on icon "close-circle" at bounding box center [123, 8] width 4 height 4
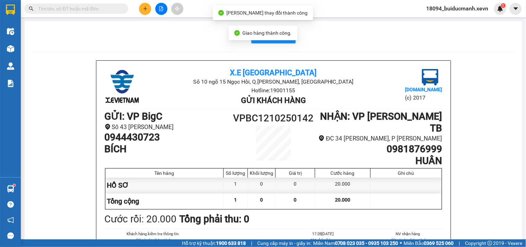
click at [109, 10] on input "text" at bounding box center [79, 9] width 82 height 8
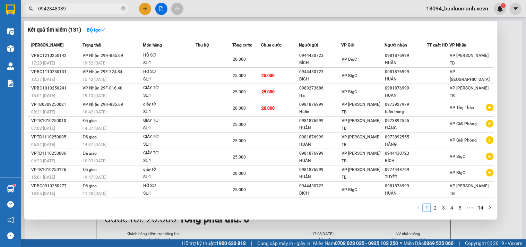
type input "0942348989"
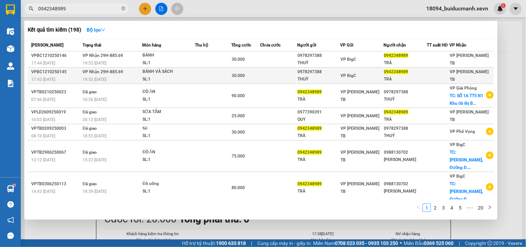
click at [227, 74] on td at bounding box center [213, 76] width 37 height 16
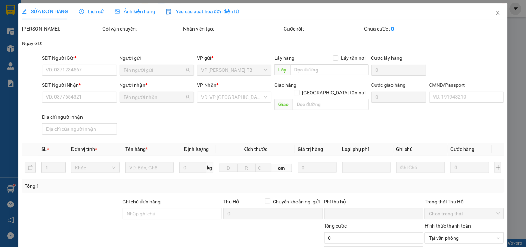
type input "0978297388"
type input "THUỶ"
type input "0942348989"
type input "TRÀ"
type input "CHÍNH CHỦ LẤY"
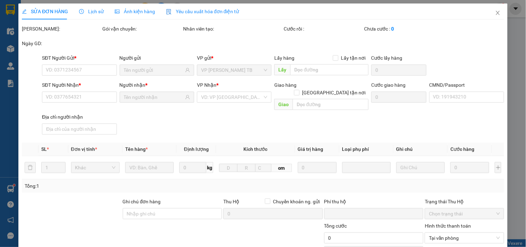
type input "0"
type input "30.000"
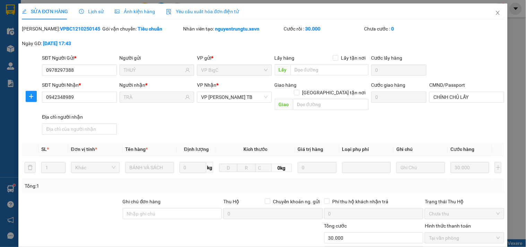
click at [469, 48] on div "Mã ĐH: VPBC1210250145 Gói vận chuyển: Tiêu chuẩn Nhân viên tạo: nguyentrungtu.x…" at bounding box center [263, 39] width 484 height 29
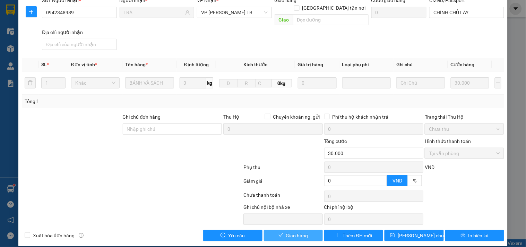
click at [288, 232] on span "Giao hàng" at bounding box center [297, 236] width 22 height 8
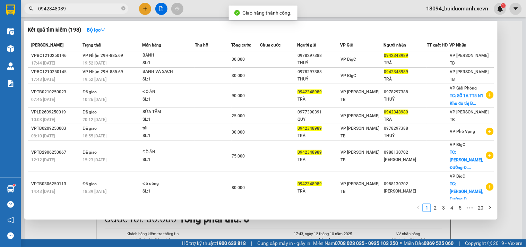
click at [73, 11] on input "0942348989" at bounding box center [79, 9] width 82 height 8
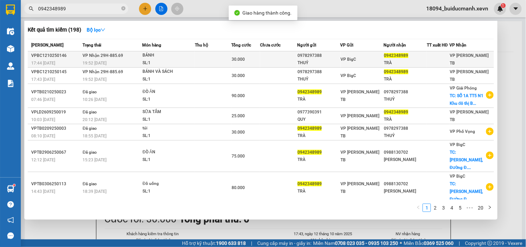
click at [286, 57] on td at bounding box center [278, 59] width 37 height 16
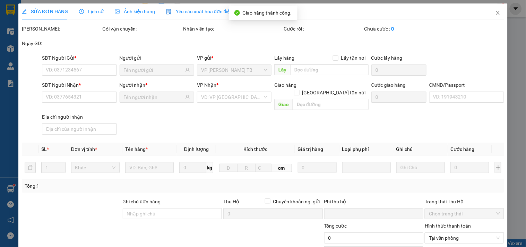
type input "0978297388"
type input "THUỶ"
type input "0942348989"
type input "TRÀ"
type input "CHÍNH CHỦ LẤY"
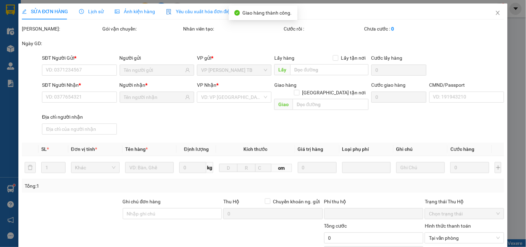
type input "0"
type input "30.000"
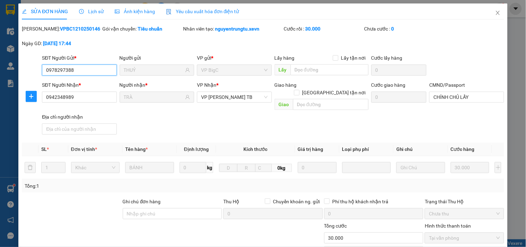
click at [494, 44] on div "Mã ĐH: VPBC1210250146 Gói vận chuyển: Tiêu chuẩn Nhân viên tạo: nguyentrungtu.x…" at bounding box center [263, 39] width 484 height 29
click at [467, 98] on input "CHÍNH CHỦ LẤY" at bounding box center [466, 97] width 75 height 11
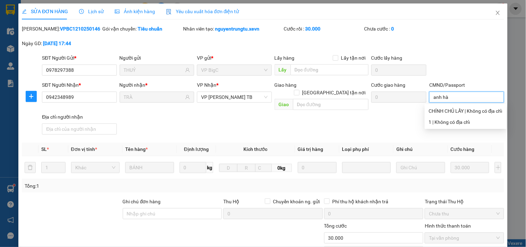
type input "anh hà"
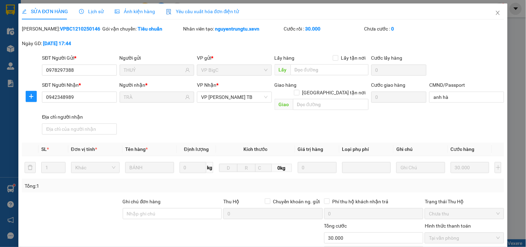
click at [470, 50] on div "Mã ĐH: VPBC1210250146 Gói vận chuyển: Tiêu chuẩn Nhân viên tạo: nguyentrungtu.x…" at bounding box center [263, 39] width 484 height 29
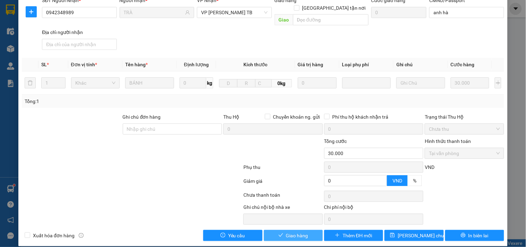
click at [286, 232] on span "Giao hàng" at bounding box center [297, 236] width 22 height 8
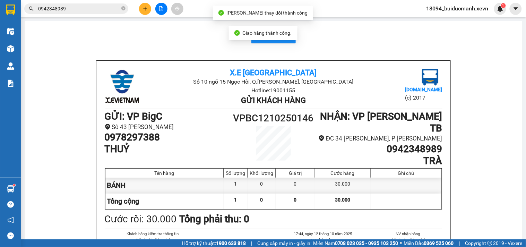
click at [85, 5] on input "0942348989" at bounding box center [79, 9] width 82 height 8
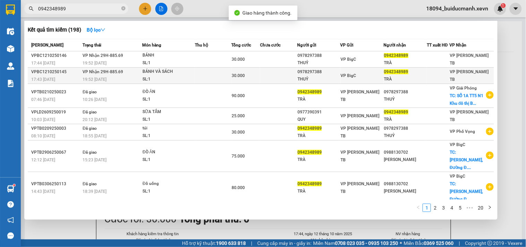
click at [269, 70] on td at bounding box center [278, 76] width 37 height 16
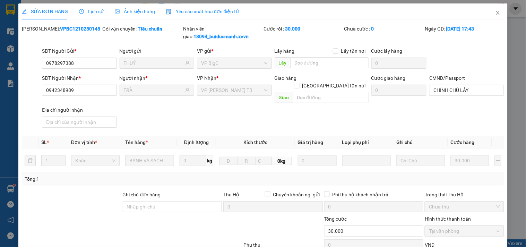
type input "0978297388"
type input "THUỶ"
type input "0942348989"
type input "TRÀ"
type input "CHÍNH CHỦ LẤY"
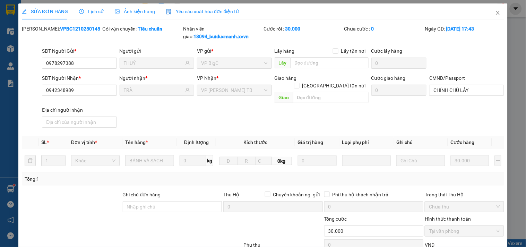
type input "0"
type input "30.000"
click at [475, 61] on div "SĐT Người Gửi * 0978297388 Người gửi THUỶ VP gửi * VP BigC Lấy hàng Lấy tận nơi…" at bounding box center [273, 59] width 465 height 24
click at [495, 10] on icon "close" at bounding box center [498, 13] width 6 height 6
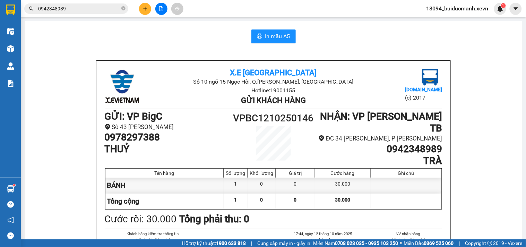
click at [146, 6] on button at bounding box center [145, 9] width 12 height 12
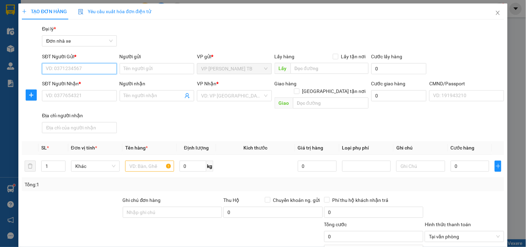
click at [98, 70] on input "SĐT Người Gửi *" at bounding box center [79, 68] width 75 height 11
type input "0968062899"
drag, startPoint x: 85, startPoint y: 80, endPoint x: 167, endPoint y: 45, distance: 88.4
click at [86, 80] on div "0968062899 - THẮNG" at bounding box center [79, 83] width 66 height 8
type input "THẮNG"
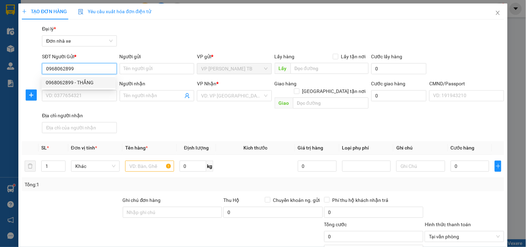
type input "0824886622"
type input "ĐẠT"
type input "001092041573"
type input "0968062899"
click at [181, 37] on div "Gói vận chuyển * Tiêu chuẩn Đại lý * Đơn nhà xe" at bounding box center [273, 37] width 465 height 24
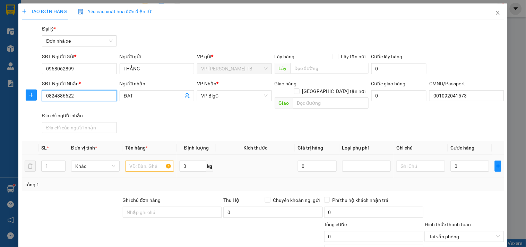
drag, startPoint x: 23, startPoint y: 95, endPoint x: 245, endPoint y: 155, distance: 230.0
click at [0, 150] on div "TẠO ĐƠN HÀNG Yêu cầu xuất hóa đơn điện tử Transit Pickup Surcharge Ids Transit …" at bounding box center [263, 123] width 526 height 247
click at [74, 95] on input "SĐT Người Nhận *" at bounding box center [79, 95] width 75 height 11
type input "0823777999"
drag, startPoint x: 106, startPoint y: 111, endPoint x: 114, endPoint y: 111, distance: 8.0
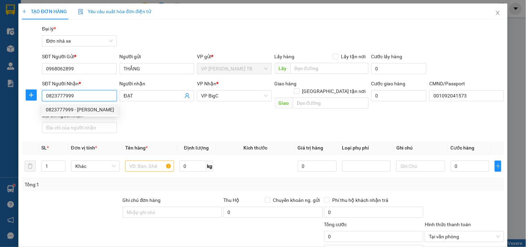
click at [107, 111] on div "0823777999 - PHẠM ĐỨC LONG" at bounding box center [80, 110] width 68 height 8
type input "PHẠM ĐỨC LONG"
type input "MẠNH 0852227688"
type input "0823777999"
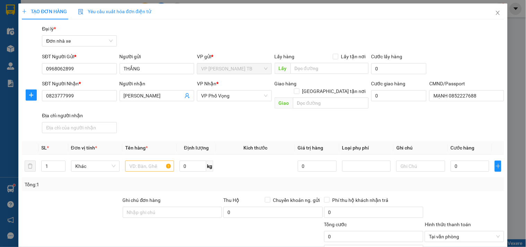
click at [177, 109] on div "SĐT Người Nhận * 0823777999 Người nhận PHẠM ĐỨC LONG VP Nhận * VP Phố Vọng Giao…" at bounding box center [273, 108] width 465 height 56
click at [143, 161] on input "text" at bounding box center [149, 166] width 49 height 11
type input "d"
type input "điện thoại"
type input "0.5"
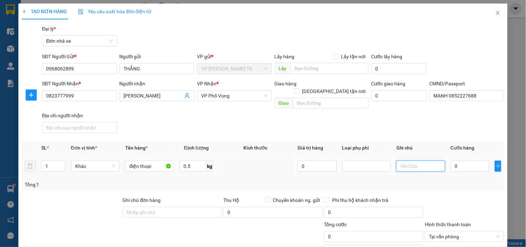
click at [413, 161] on input "text" at bounding box center [420, 166] width 49 height 11
type input "ko khai báo giá trị"
click at [478, 163] on input "0" at bounding box center [470, 166] width 39 height 11
type input "2"
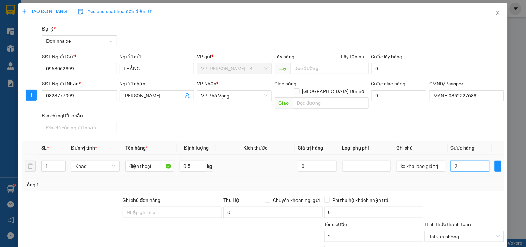
type input "25"
type input "25.000"
click at [461, 181] on div "Tổng: 1" at bounding box center [263, 185] width 477 height 8
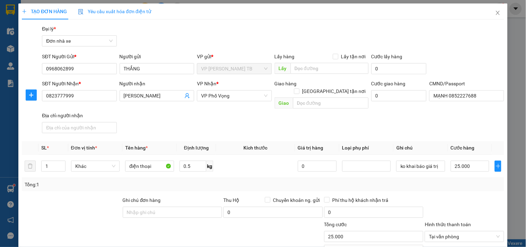
scroll to position [83, 0]
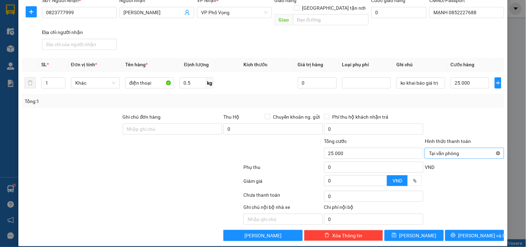
type input "25.000"
click at [488, 124] on div at bounding box center [464, 125] width 80 height 24
click at [477, 232] on span "Lưu và In" at bounding box center [483, 236] width 49 height 8
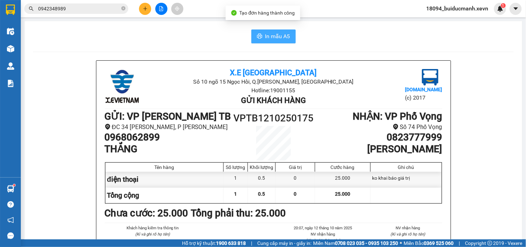
click at [268, 32] on button "In mẫu A5" at bounding box center [273, 36] width 44 height 14
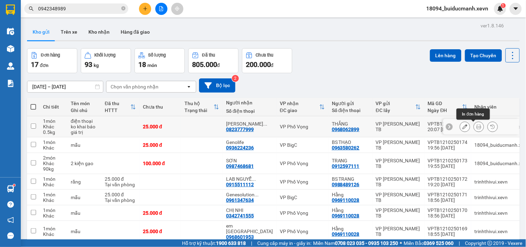
click at [476, 126] on button at bounding box center [479, 127] width 10 height 12
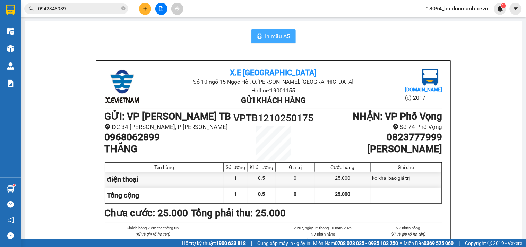
click at [274, 41] on button "In mẫu A5" at bounding box center [273, 36] width 44 height 14
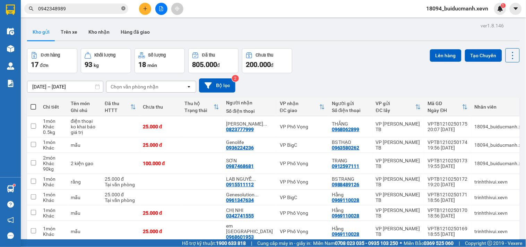
click at [123, 9] on icon "close-circle" at bounding box center [123, 8] width 4 height 4
click at [112, 11] on input "text" at bounding box center [79, 9] width 82 height 8
click at [109, 11] on input "text" at bounding box center [79, 9] width 82 height 8
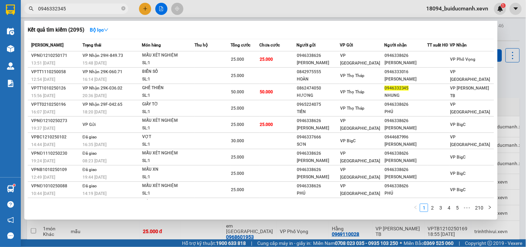
type input "0946332345"
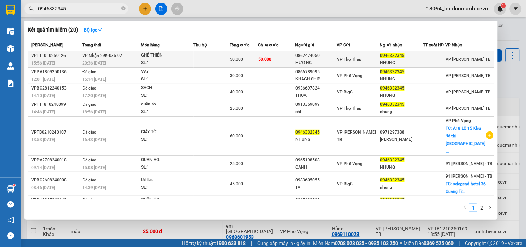
click at [248, 58] on div "50.000" at bounding box center [244, 60] width 28 height 8
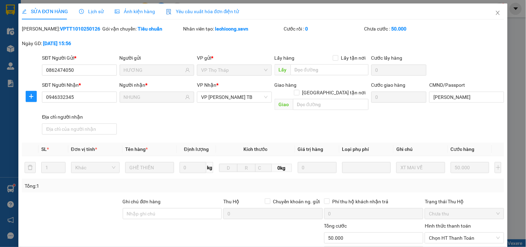
type input "0862474050"
type input "HƯƠNG"
type input "0946332345"
type input "NHUNG"
type input "TRẦN THỊ NHUNG"
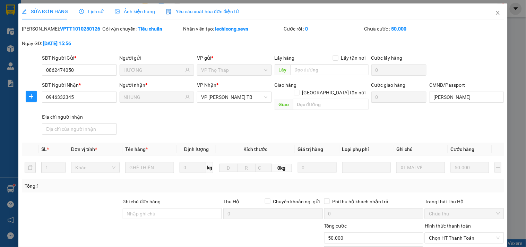
type input "0"
type input "50.000"
click at [477, 69] on div "SĐT Người Gửi * 0862474050 Người gửi HƯƠNG VP gửi * VP Thọ Tháp Lấy hàng Lấy tậ…" at bounding box center [273, 66] width 465 height 24
click at [476, 103] on div "CMND/Passport TRẦN THỊ NHUNG" at bounding box center [466, 93] width 75 height 24
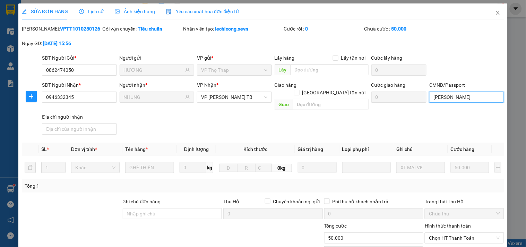
click at [478, 94] on input "TRẦN THỊ NHUNG" at bounding box center [466, 97] width 75 height 11
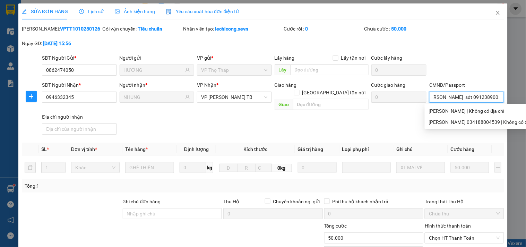
scroll to position [0, 8]
type input "trần thị thu thuỷ sdt 0912389002"
click at [450, 54] on div "SĐT Người Gửi * 0862474050 Người gửi HƯƠNG VP gửi * VP Thọ Tháp Lấy hàng Lấy tậ…" at bounding box center [273, 66] width 465 height 24
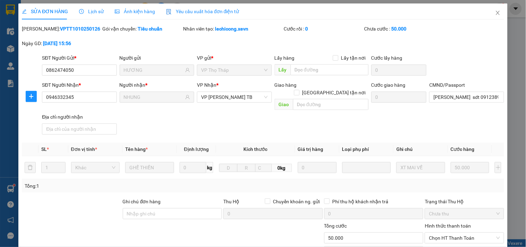
scroll to position [85, 0]
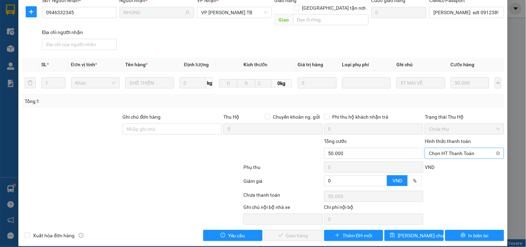
click at [452, 148] on span "Chọn HT Thanh Toán" at bounding box center [464, 153] width 71 height 10
drag, startPoint x: 452, startPoint y: 147, endPoint x: 447, endPoint y: 163, distance: 16.9
click at [448, 163] on div "Tại văn phòng" at bounding box center [460, 160] width 70 height 8
type input "0"
click at [305, 232] on span "Giao hàng" at bounding box center [297, 236] width 22 height 8
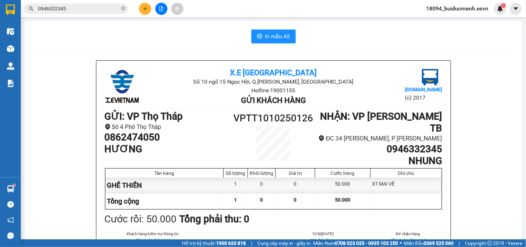
click at [124, 7] on icon "close-circle" at bounding box center [123, 8] width 4 height 4
click at [109, 7] on input "text" at bounding box center [79, 9] width 82 height 8
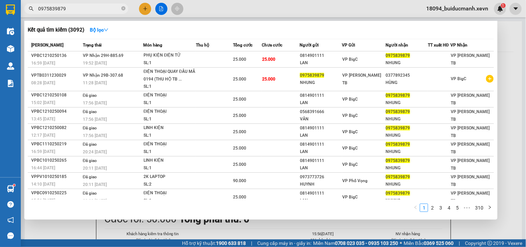
type input "0975839879"
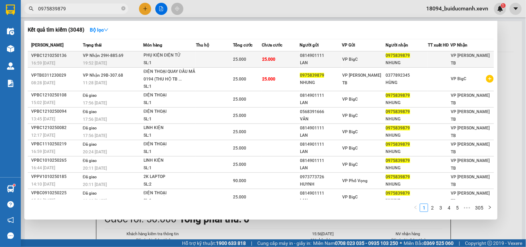
click at [366, 60] on div "VP BigC" at bounding box center [364, 60] width 43 height 8
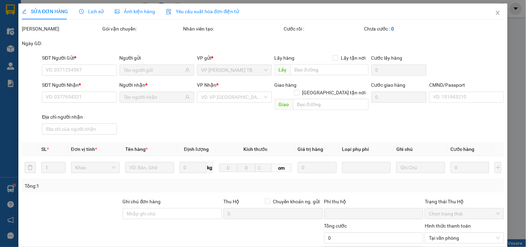
click at [460, 60] on div "SĐT Người Gửi * VD: 0371234567 Người gửi VP gửi * VP Trần Phú TB Lấy hàng Lấy t…" at bounding box center [273, 66] width 465 height 24
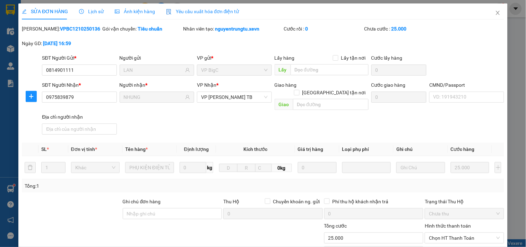
type input "0814901111"
type input "LAN"
type input "0975839879"
type input "NHUNG"
type input "0"
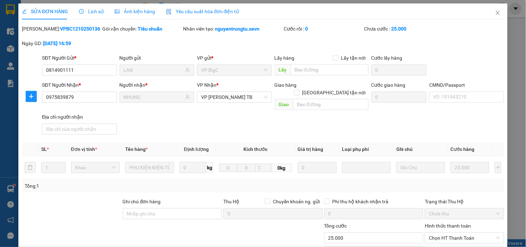
type input "25.000"
click at [464, 58] on div "SĐT Người Gửi * 0814901111 Người gửi LAN VP gửi * VP BigC Lấy hàng Lấy tận nơi …" at bounding box center [273, 66] width 465 height 24
click at [467, 96] on input "CMND/Passport" at bounding box center [466, 97] width 75 height 11
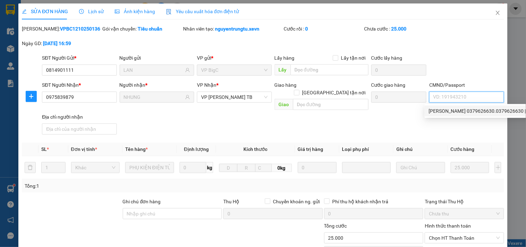
drag, startPoint x: 464, startPoint y: 115, endPoint x: 467, endPoint y: 104, distance: 11.1
click at [464, 114] on div "PHẠM VĂN QUYẾT 0379626630.0379626630 | Không có địa chỉ" at bounding box center [496, 110] width 142 height 11
type input "PHẠM VĂN QUYẾT 0379626630.0379626630"
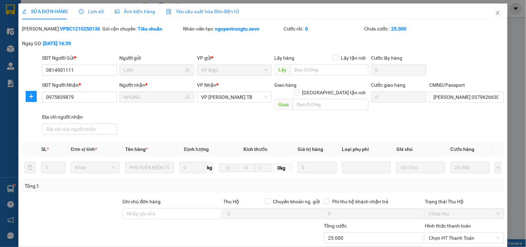
click at [481, 59] on div "SĐT Người Gửi * 0814901111 Người gửi LAN VP gửi * VP BigC Lấy hàng Lấy tận nơi …" at bounding box center [273, 66] width 465 height 24
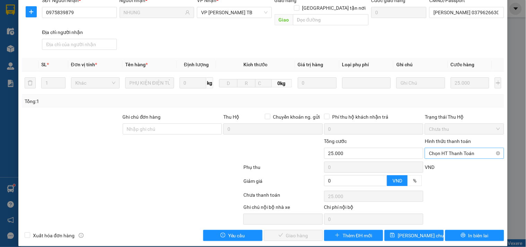
click at [458, 148] on span "Chọn HT Thanh Toán" at bounding box center [464, 153] width 71 height 10
click at [449, 156] on div "Tại văn phòng" at bounding box center [460, 160] width 70 height 8
type input "0"
click at [279, 233] on icon "check" at bounding box center [281, 235] width 5 height 5
